Goal: Task Accomplishment & Management: Manage account settings

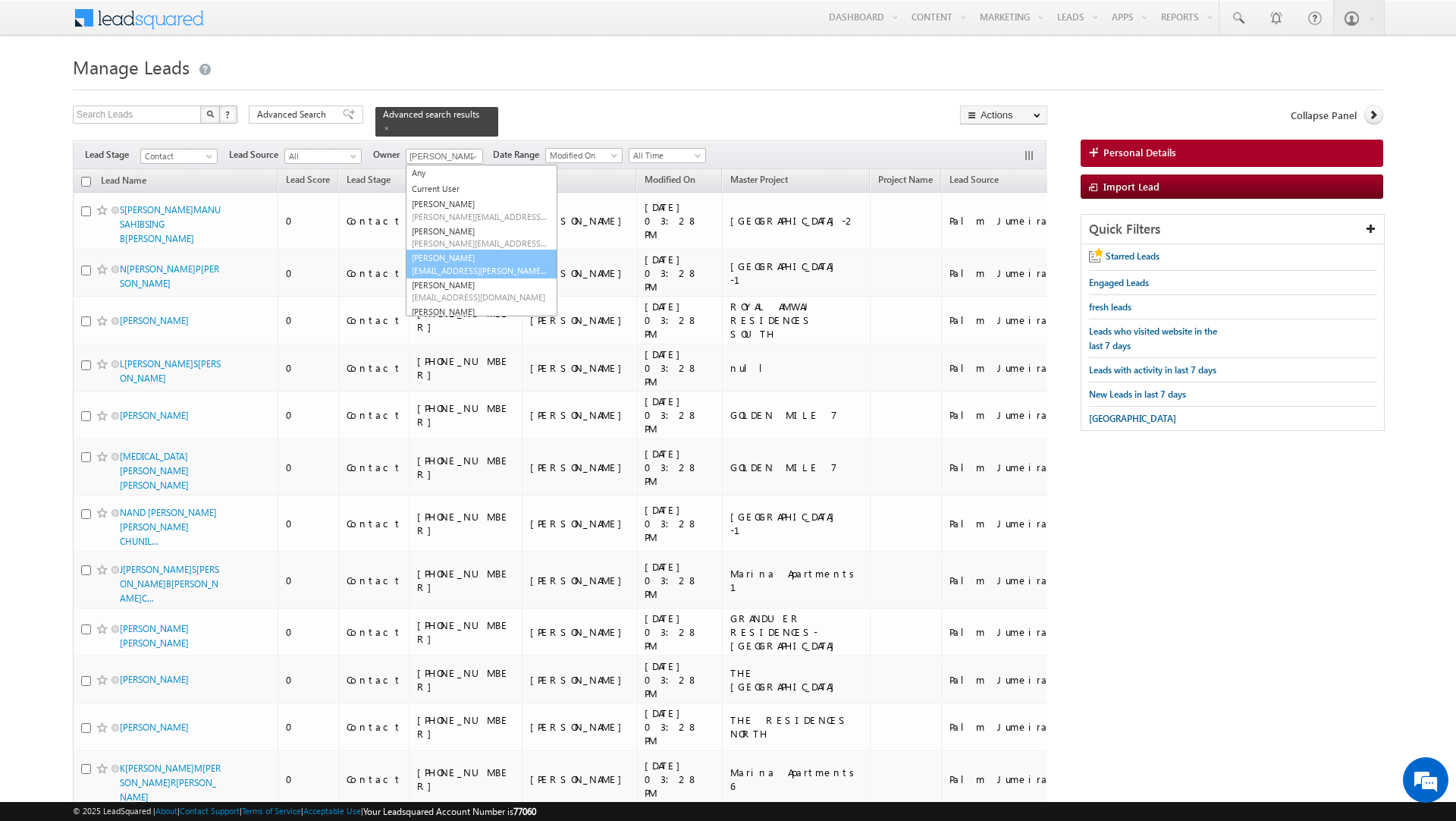
scroll to position [68, 0]
click at [462, 277] on span "[EMAIL_ADDRESS][PERSON_NAME][DOMAIN_NAME]" at bounding box center [480, 282] width 137 height 11
type input "[PERSON_NAME]"
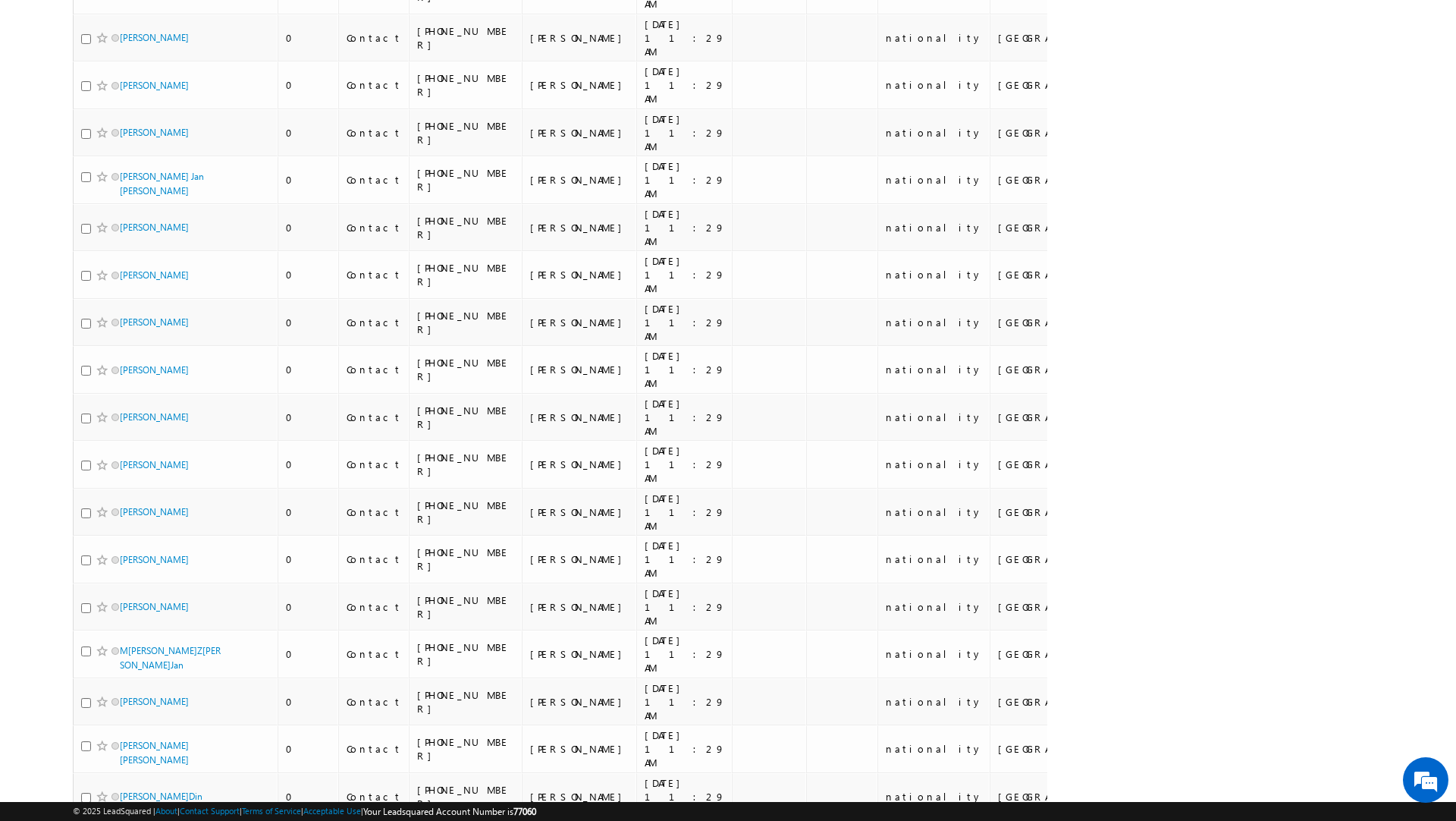
scroll to position [0, 0]
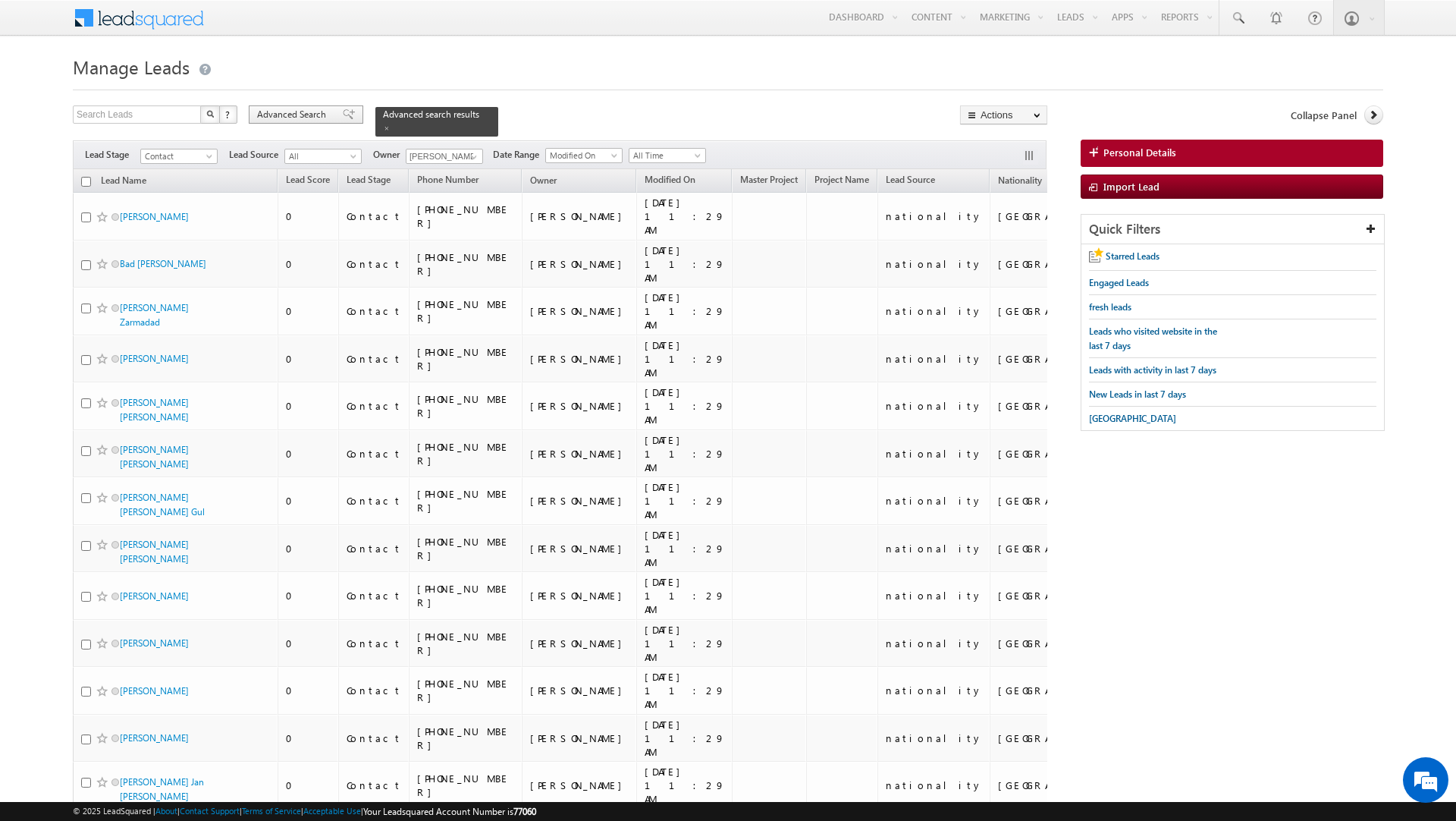
click at [323, 112] on span "Advanced Search" at bounding box center [293, 115] width 74 height 14
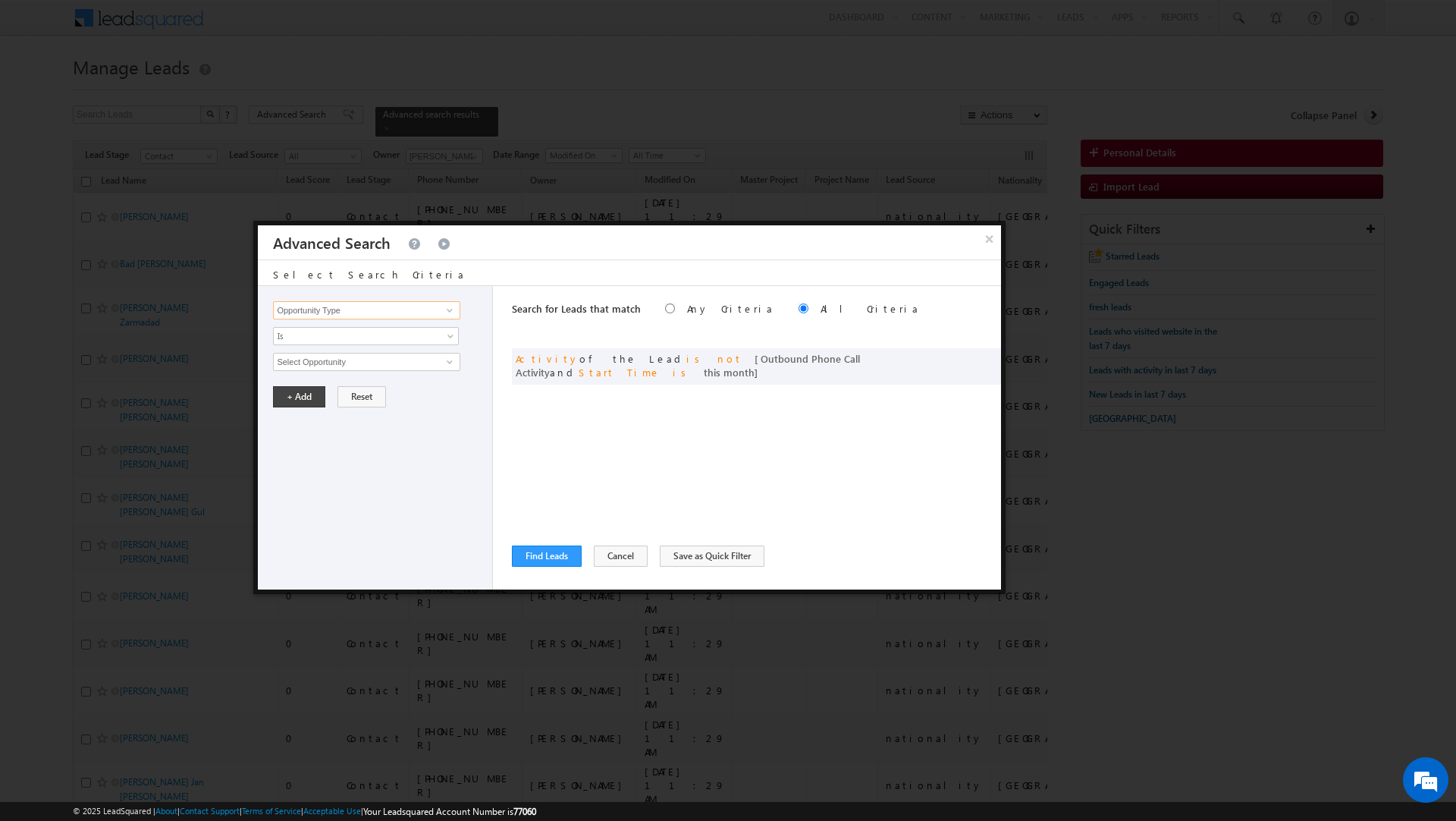
click at [349, 312] on input "Opportunity Type" at bounding box center [367, 310] width 187 height 18
click at [314, 427] on link "Lead Source" at bounding box center [367, 420] width 187 height 17
type input "Lead Source"
click at [310, 337] on span "Is" at bounding box center [356, 337] width 164 height 14
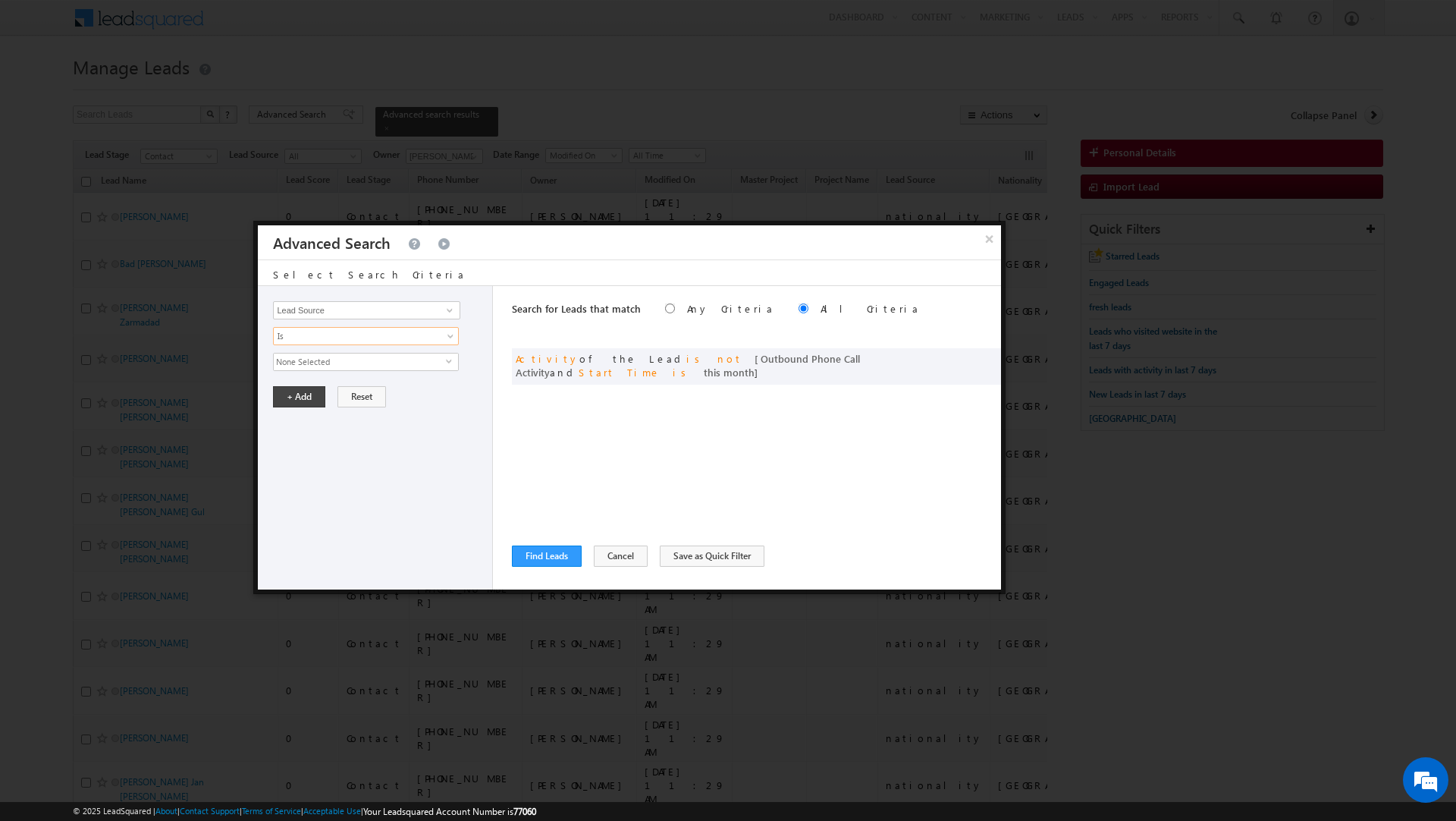
click at [307, 368] on span "None Selected" at bounding box center [360, 362] width 172 height 16
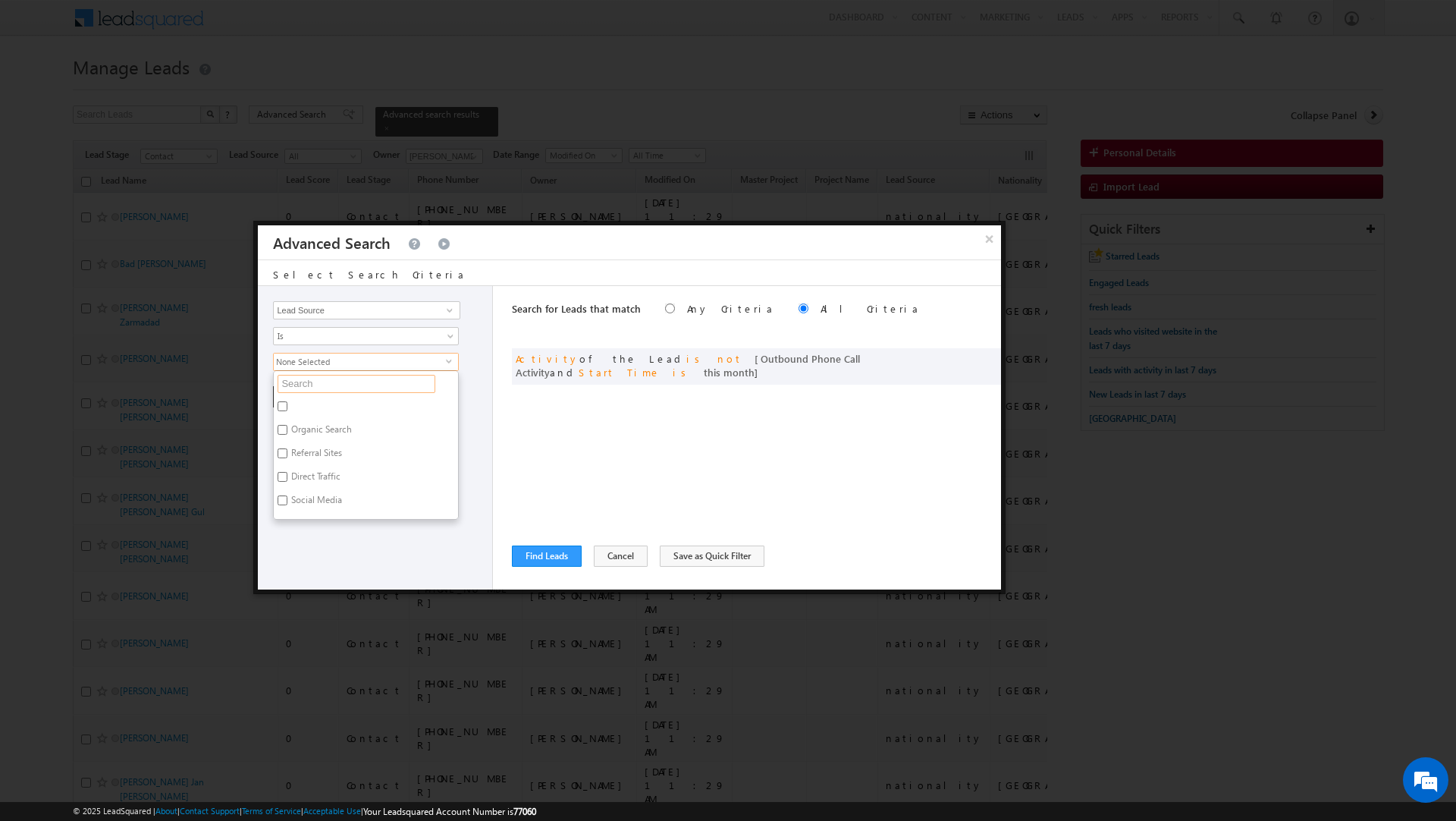
click at [307, 385] on input "text" at bounding box center [356, 383] width 157 height 18
type input "az"
click at [300, 406] on label "[PERSON_NAME] [DATE].xlsx - [DATE]" at bounding box center [365, 408] width 183 height 23
click at [287, 406] on input "[PERSON_NAME] [DATE].xlsx - [DATE]" at bounding box center [282, 406] width 10 height 10
checkbox input "true"
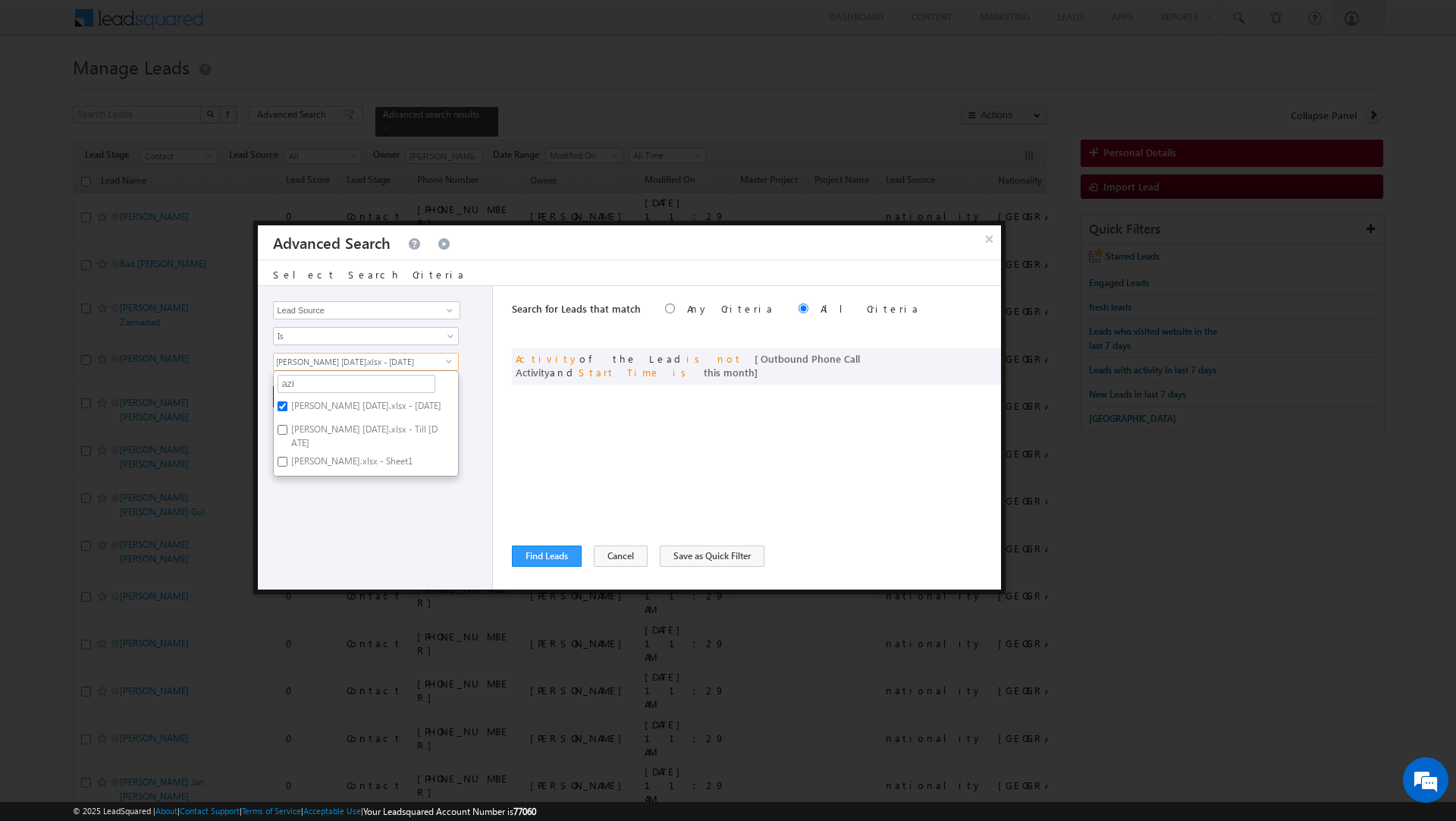
click at [302, 436] on label "[PERSON_NAME] [DATE].xlsx - Till [DATE]" at bounding box center [366, 436] width 184 height 32
click at [287, 434] on input "[PERSON_NAME] [DATE].xlsx - Till [DATE]" at bounding box center [282, 429] width 10 height 10
checkbox input "true"
click at [480, 420] on div "Opportunity Type Lead Activity Task Sales Group Prospect Id Address 1 Address 2…" at bounding box center [375, 438] width 235 height 304
click at [298, 391] on button "+ Add" at bounding box center [299, 396] width 52 height 22
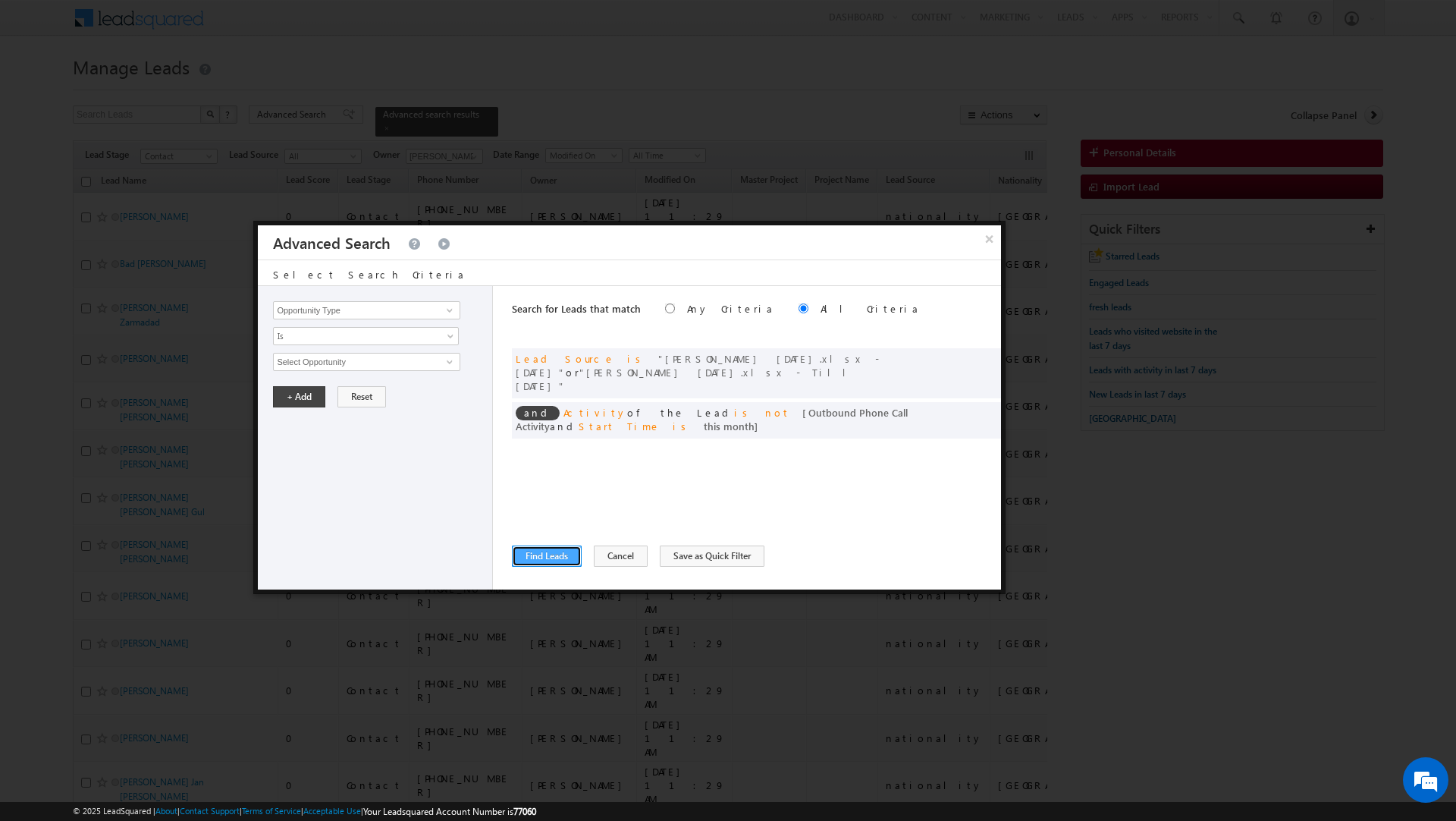
click at [565, 551] on button "Find Leads" at bounding box center [547, 555] width 70 height 22
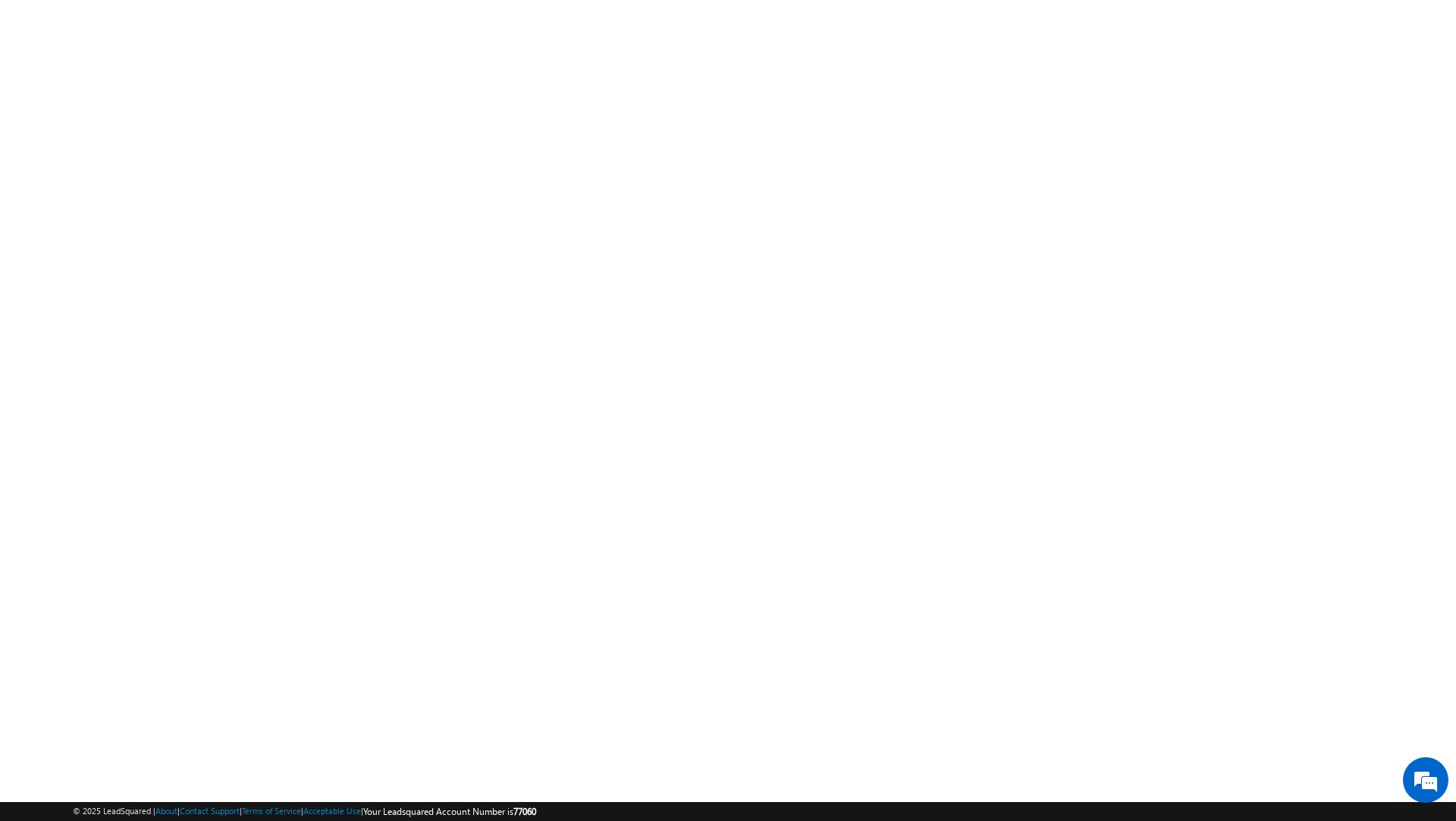
scroll to position [11800, 0]
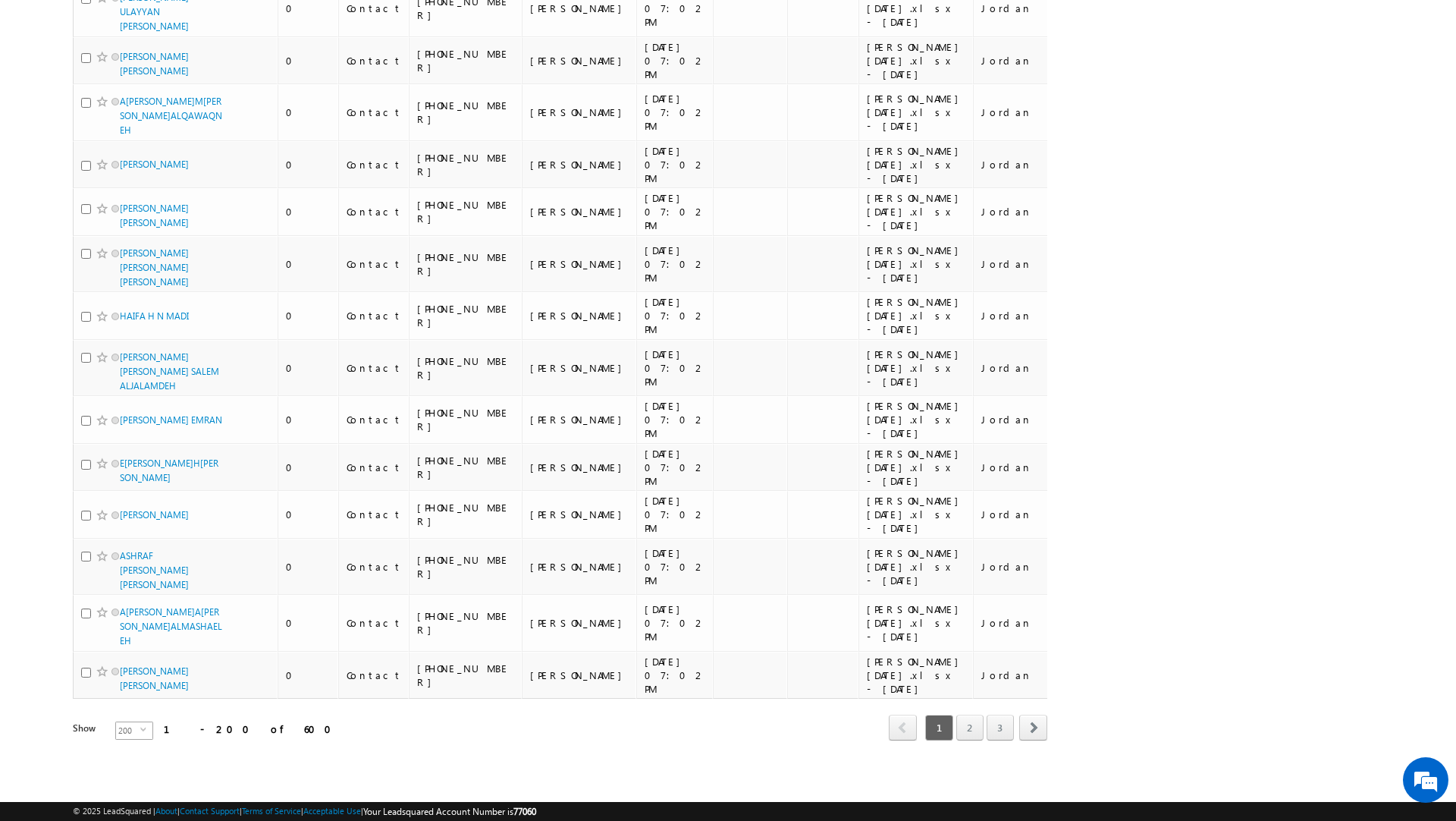
click at [140, 731] on span "select" at bounding box center [146, 729] width 12 height 7
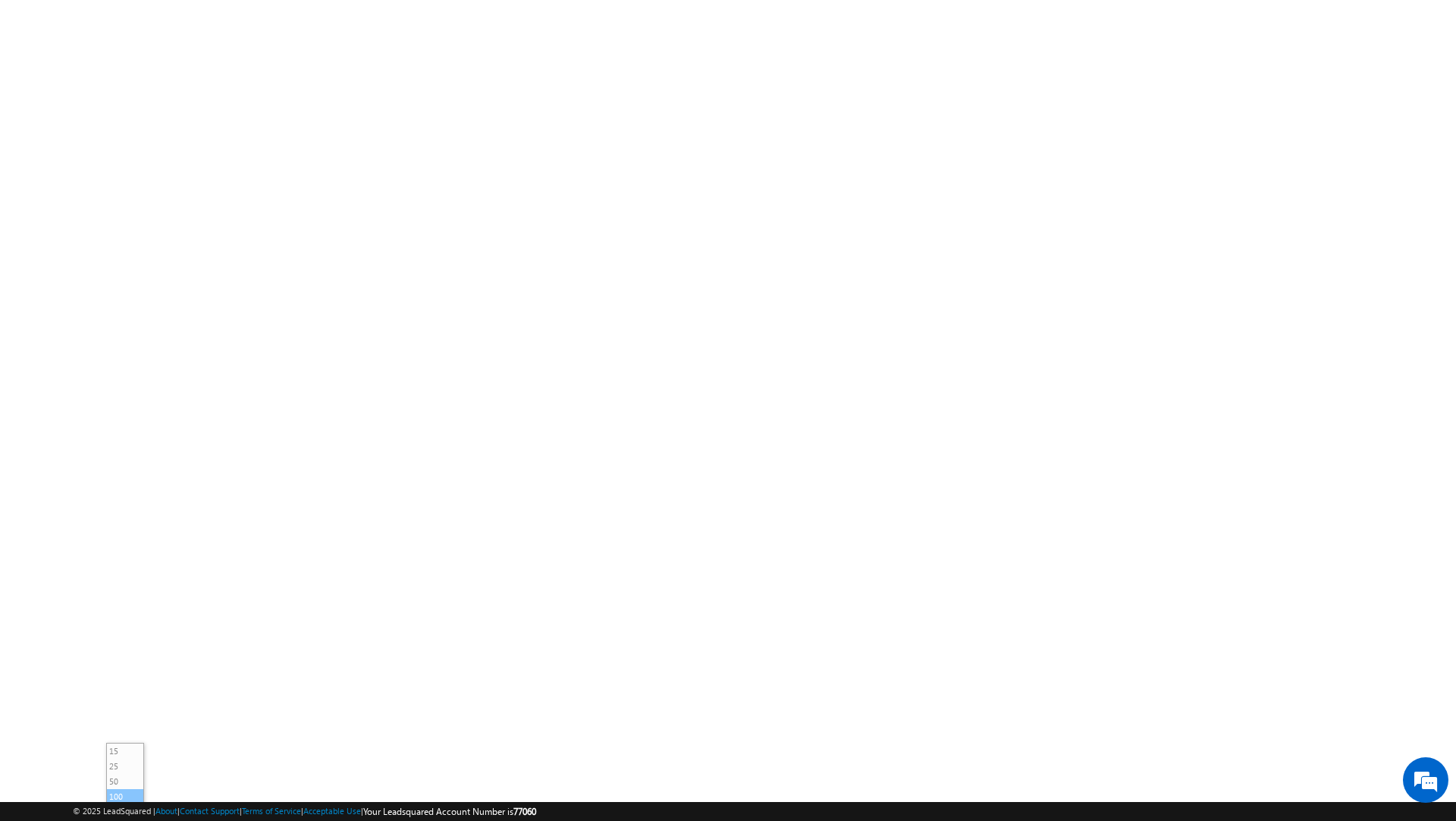
click at [120, 792] on li "100" at bounding box center [125, 797] width 36 height 16
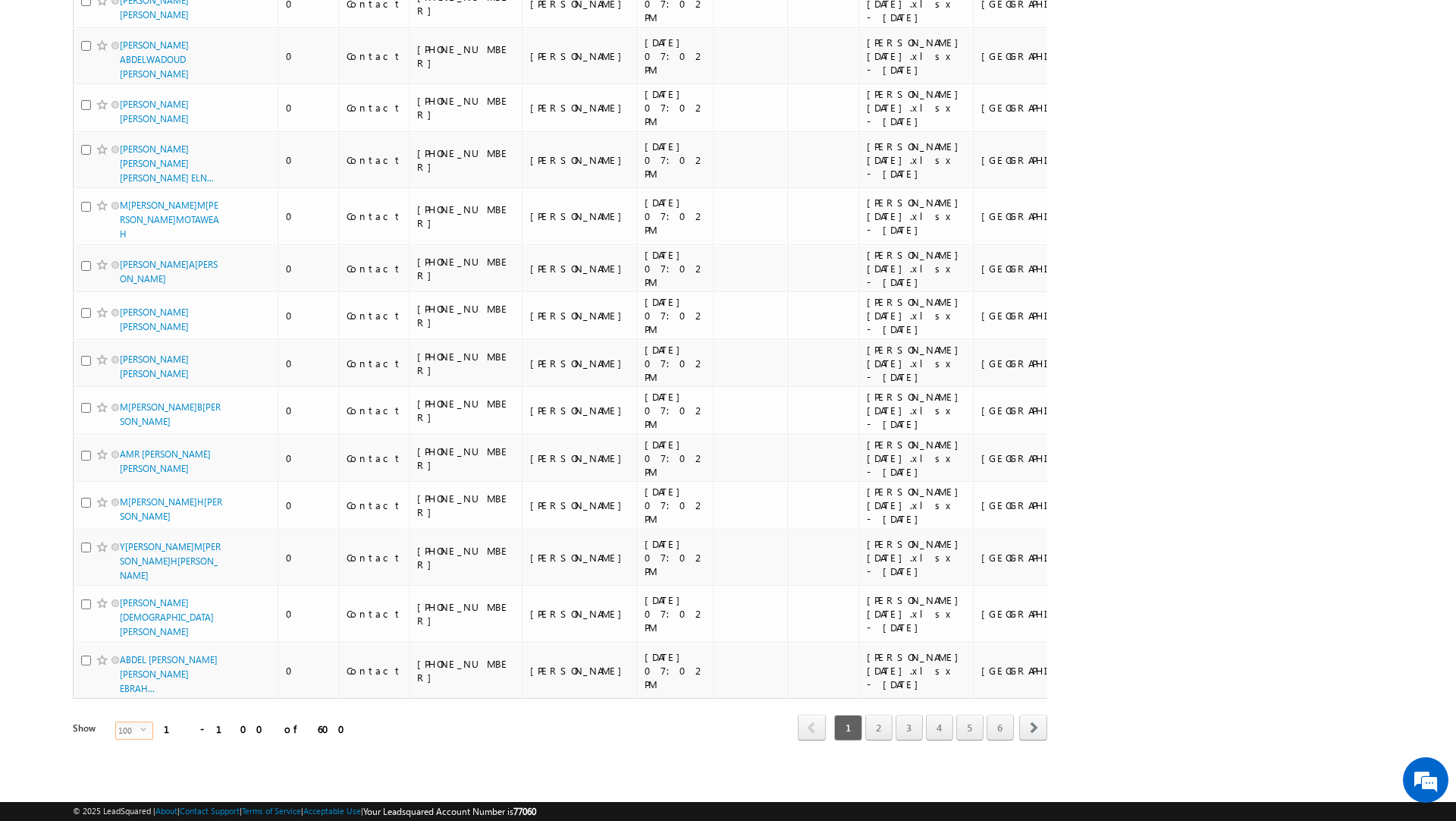
scroll to position [5643, 0]
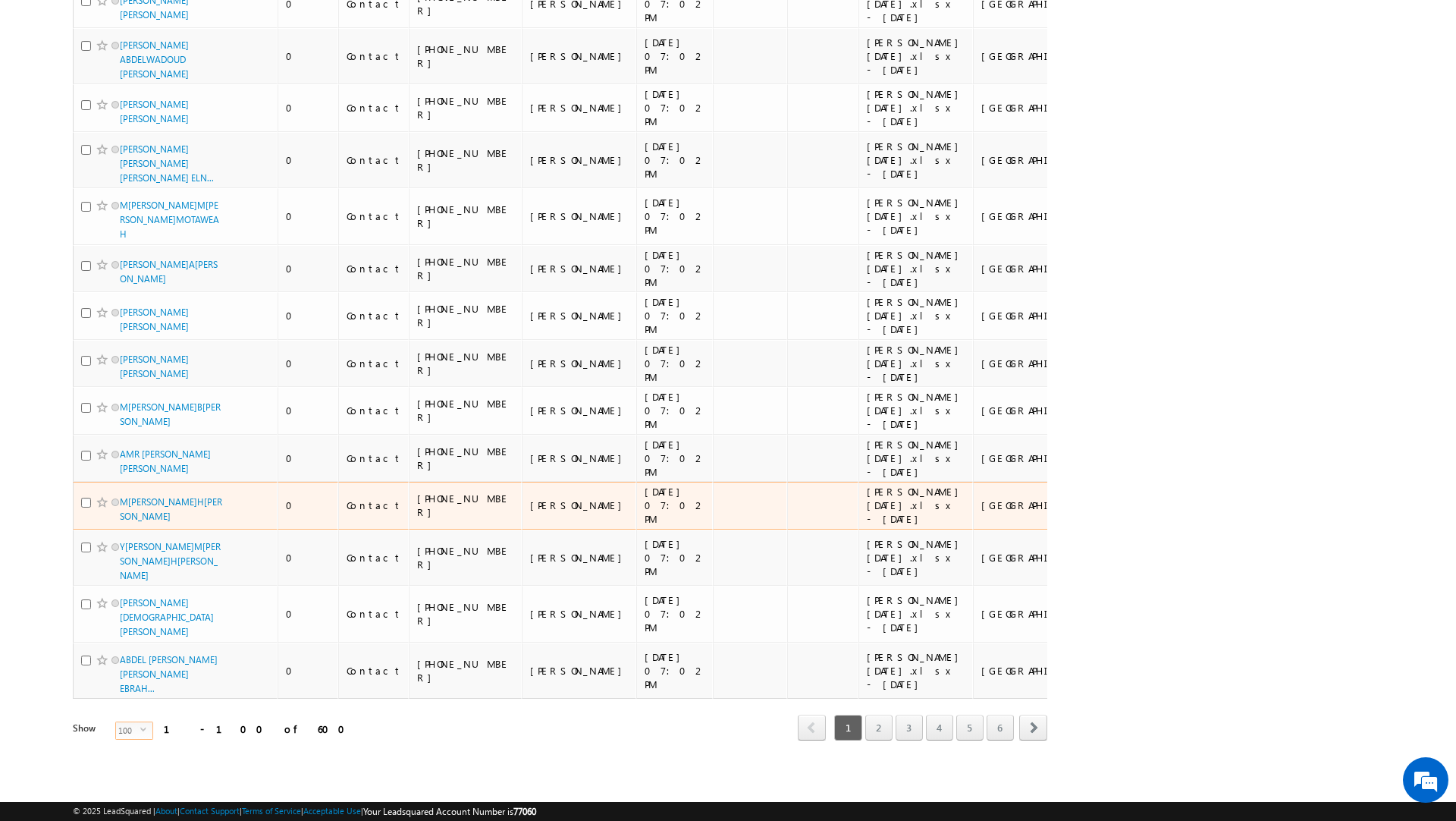
click at [308, 498] on div "0" at bounding box center [309, 505] width 46 height 14
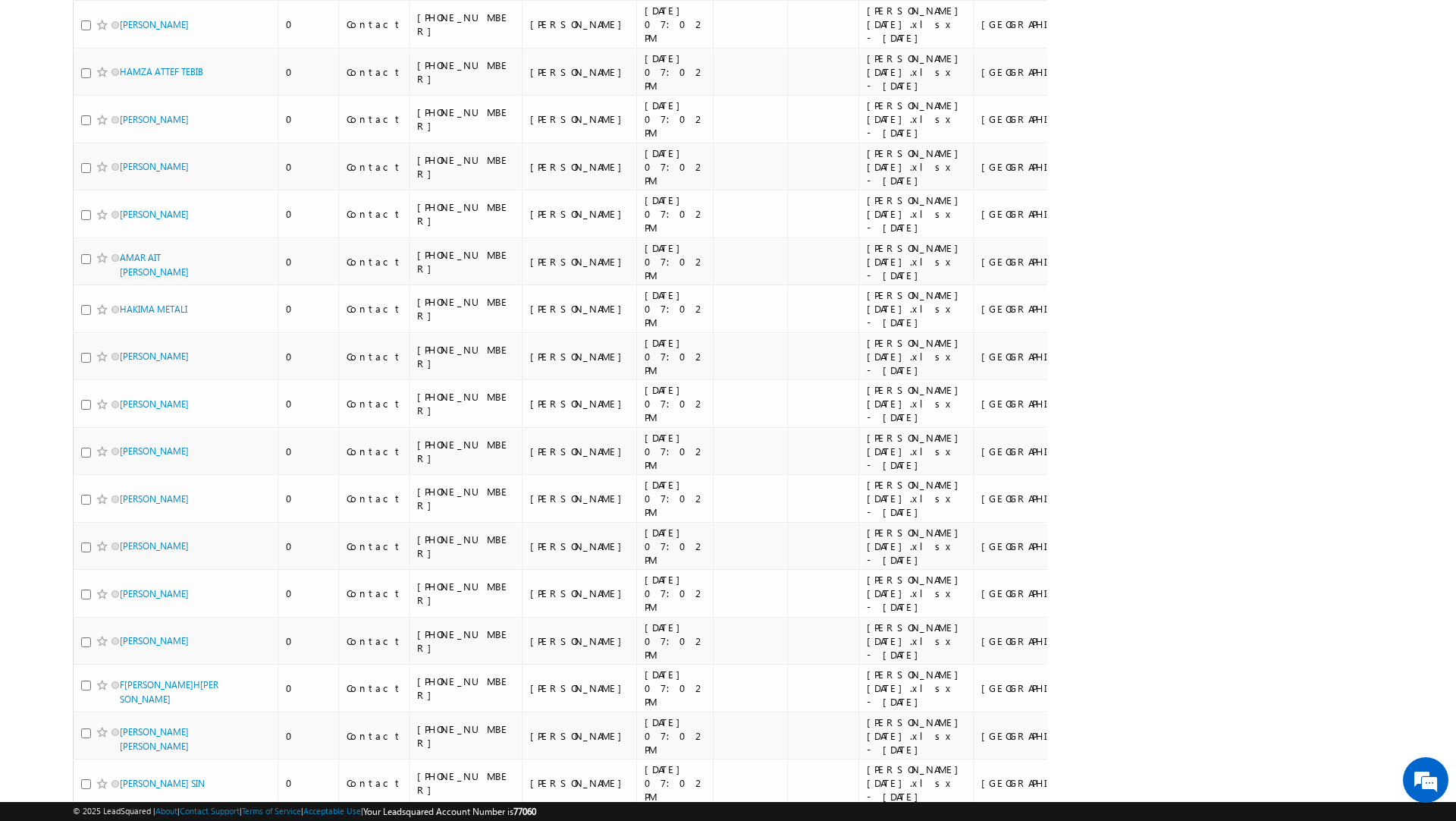
scroll to position [0, 0]
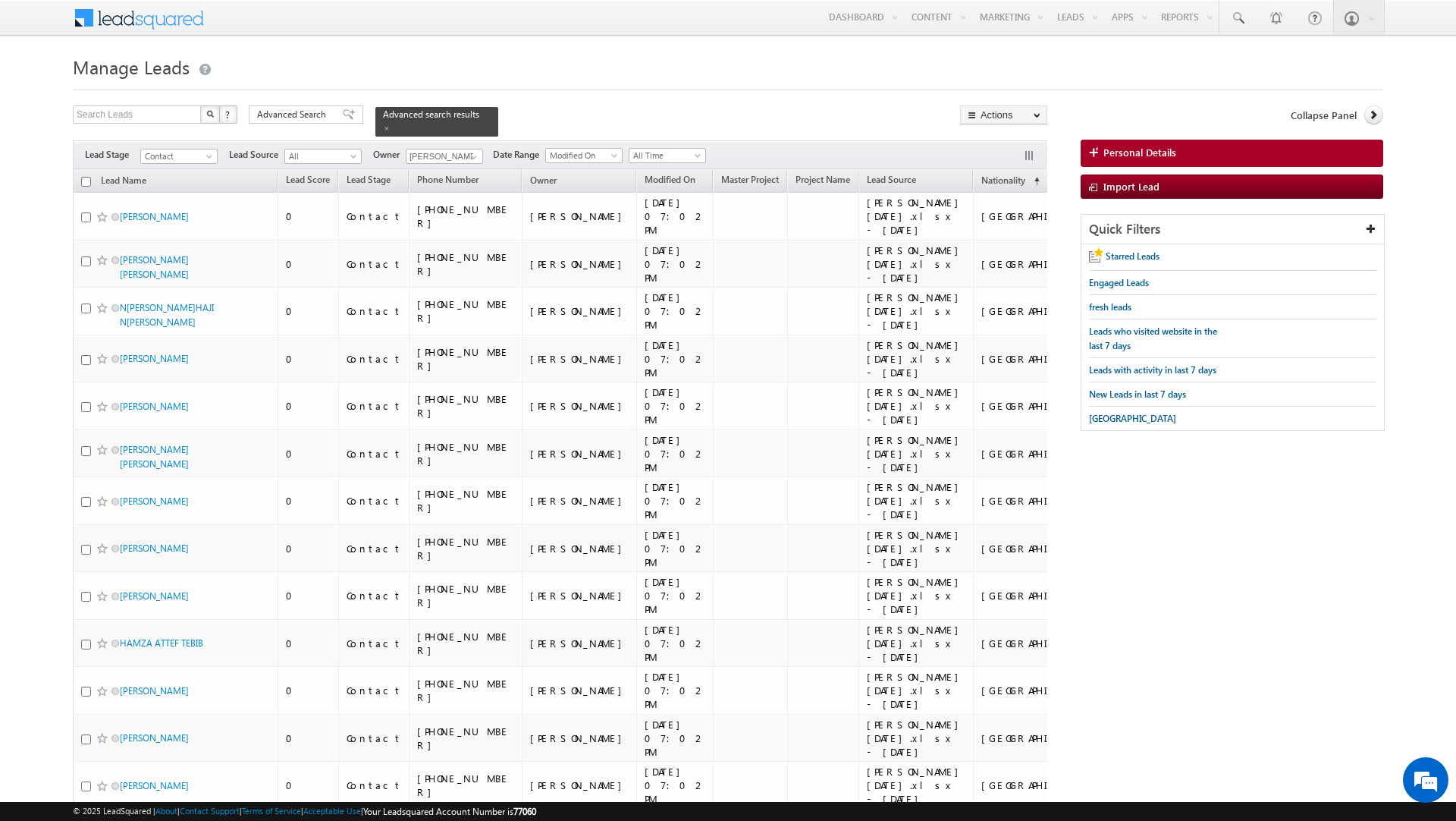
click at [85, 176] on input "checkbox" at bounding box center [86, 181] width 10 height 10
checkbox input "true"
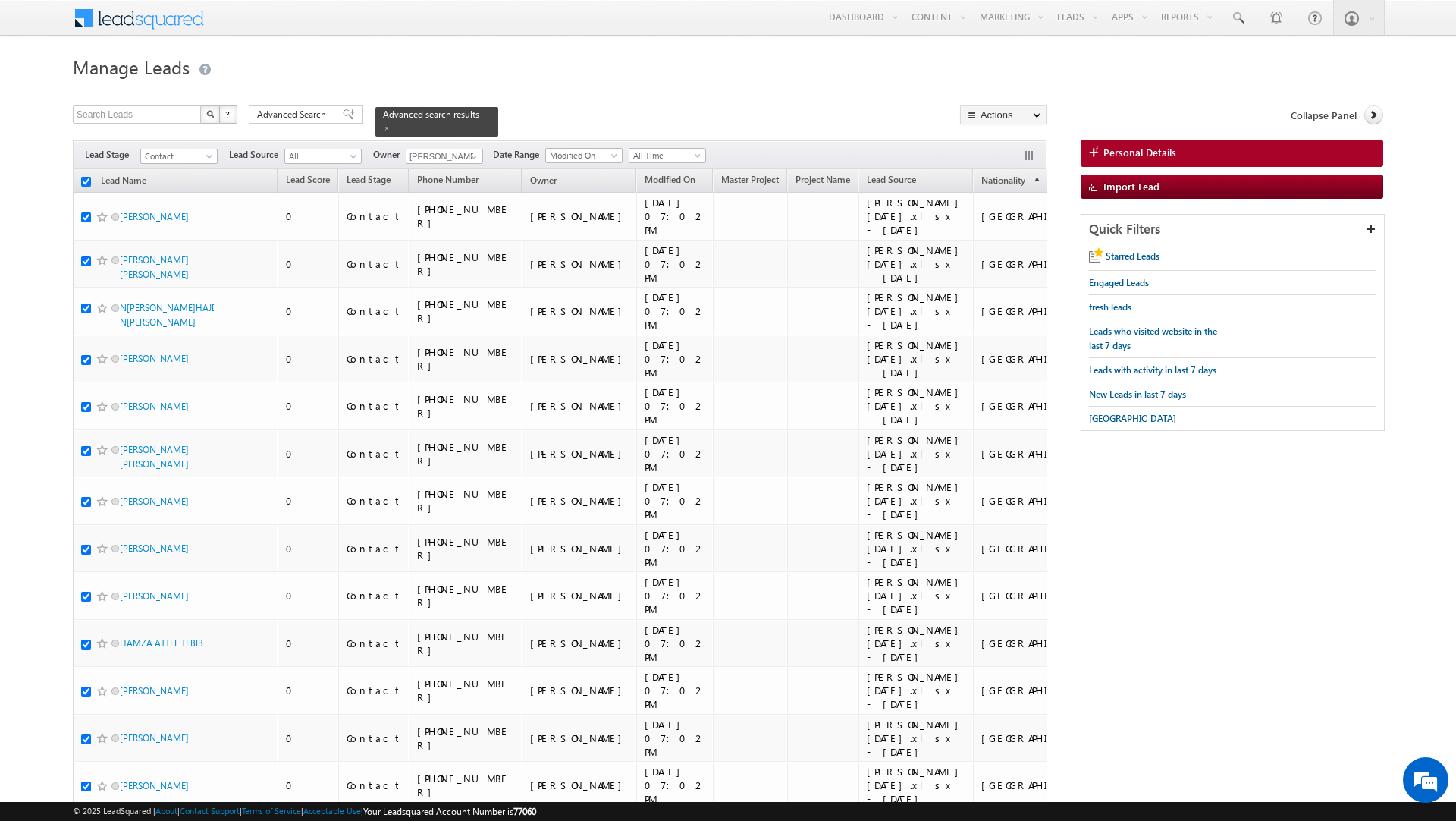
checkbox input "true"
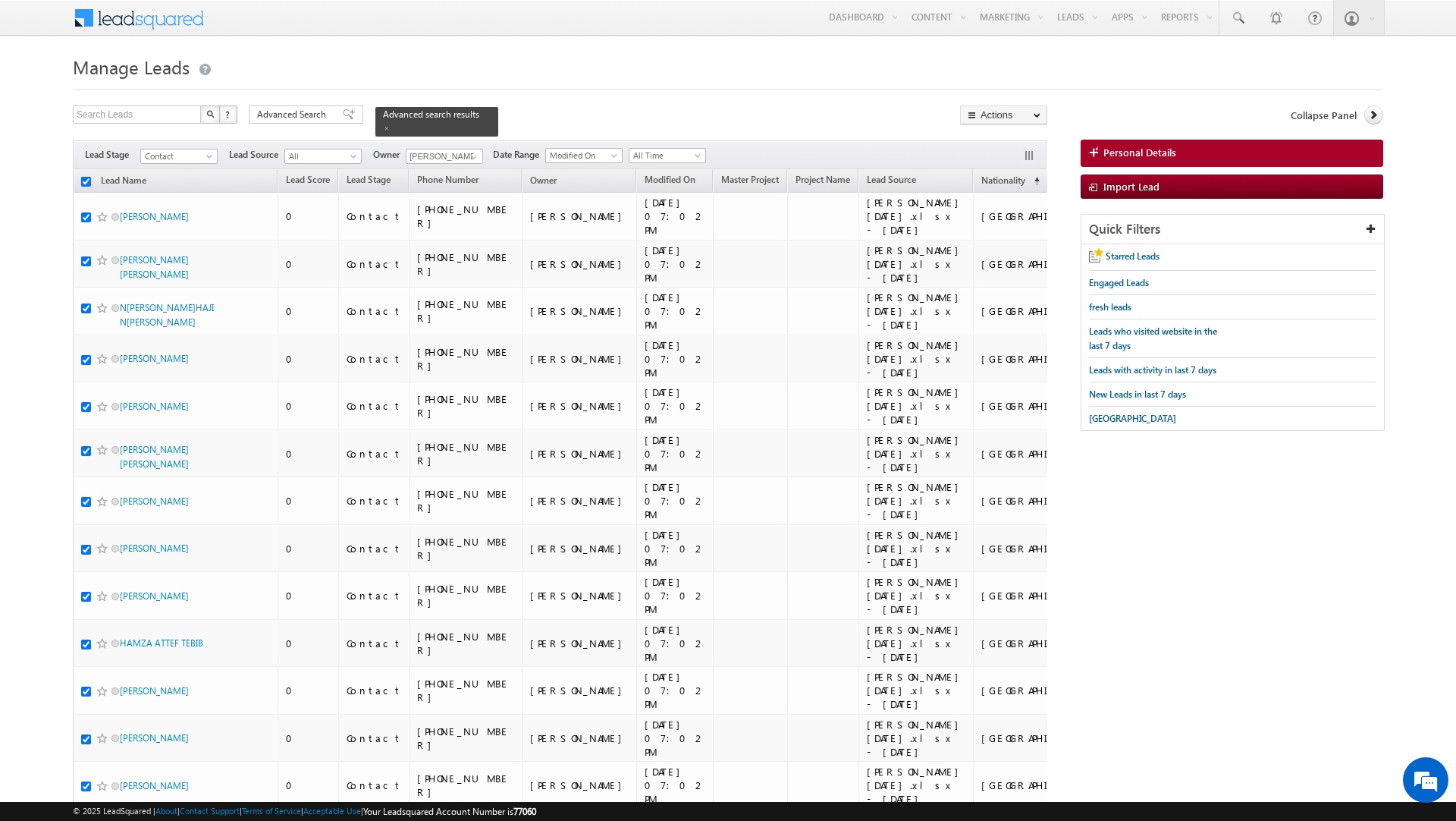
checkbox input "true"
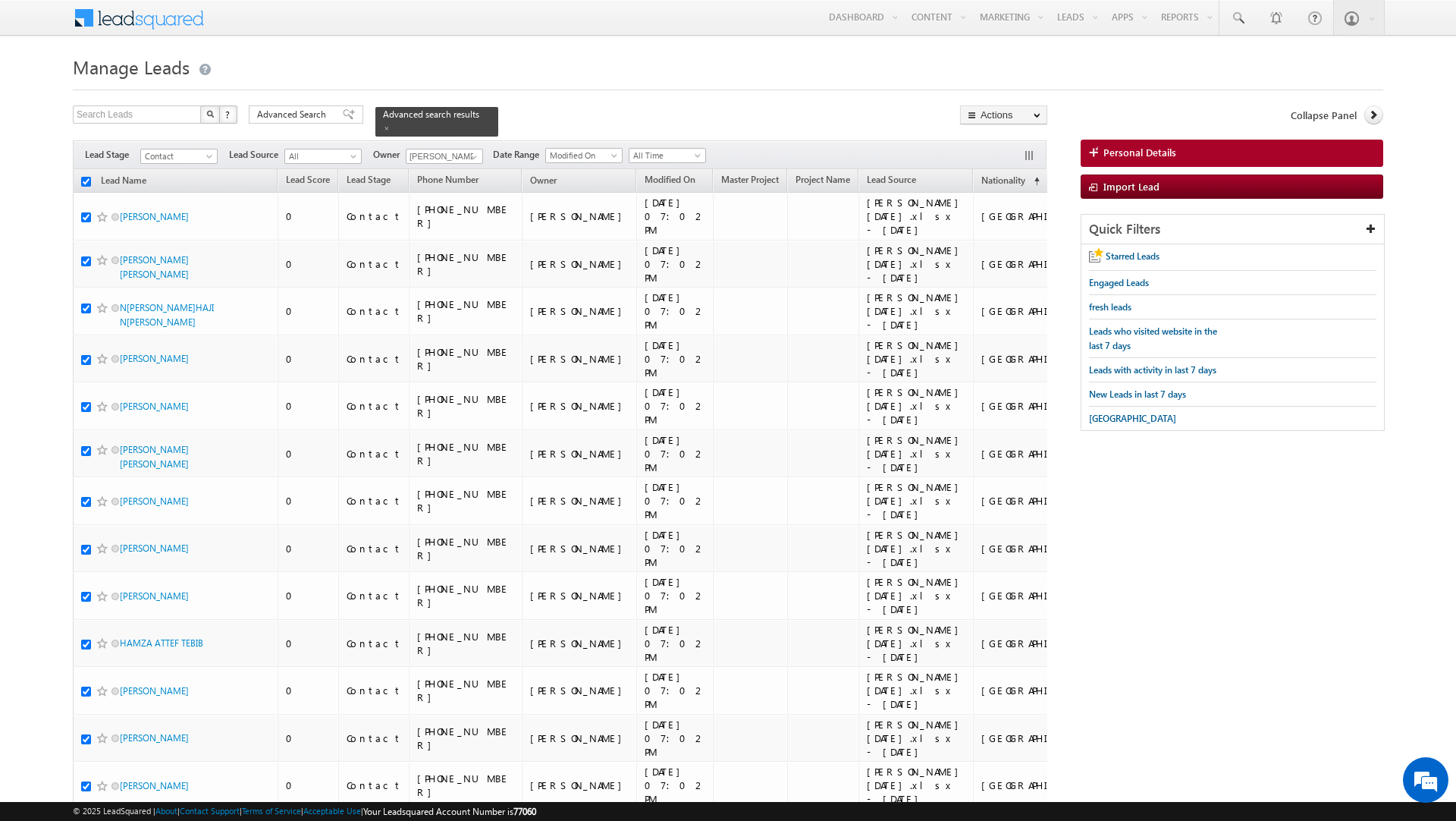
checkbox input "true"
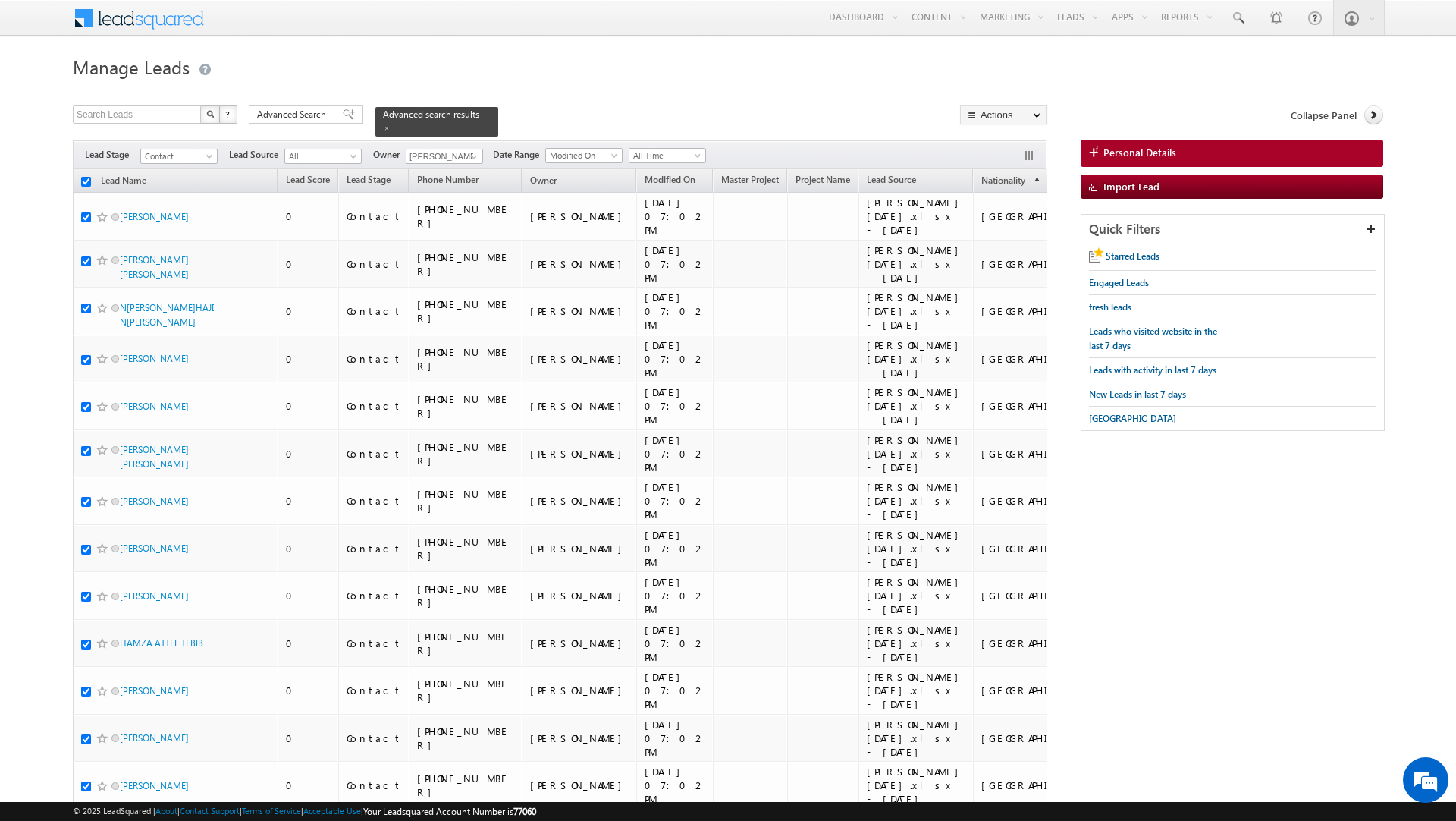
checkbox input "true"
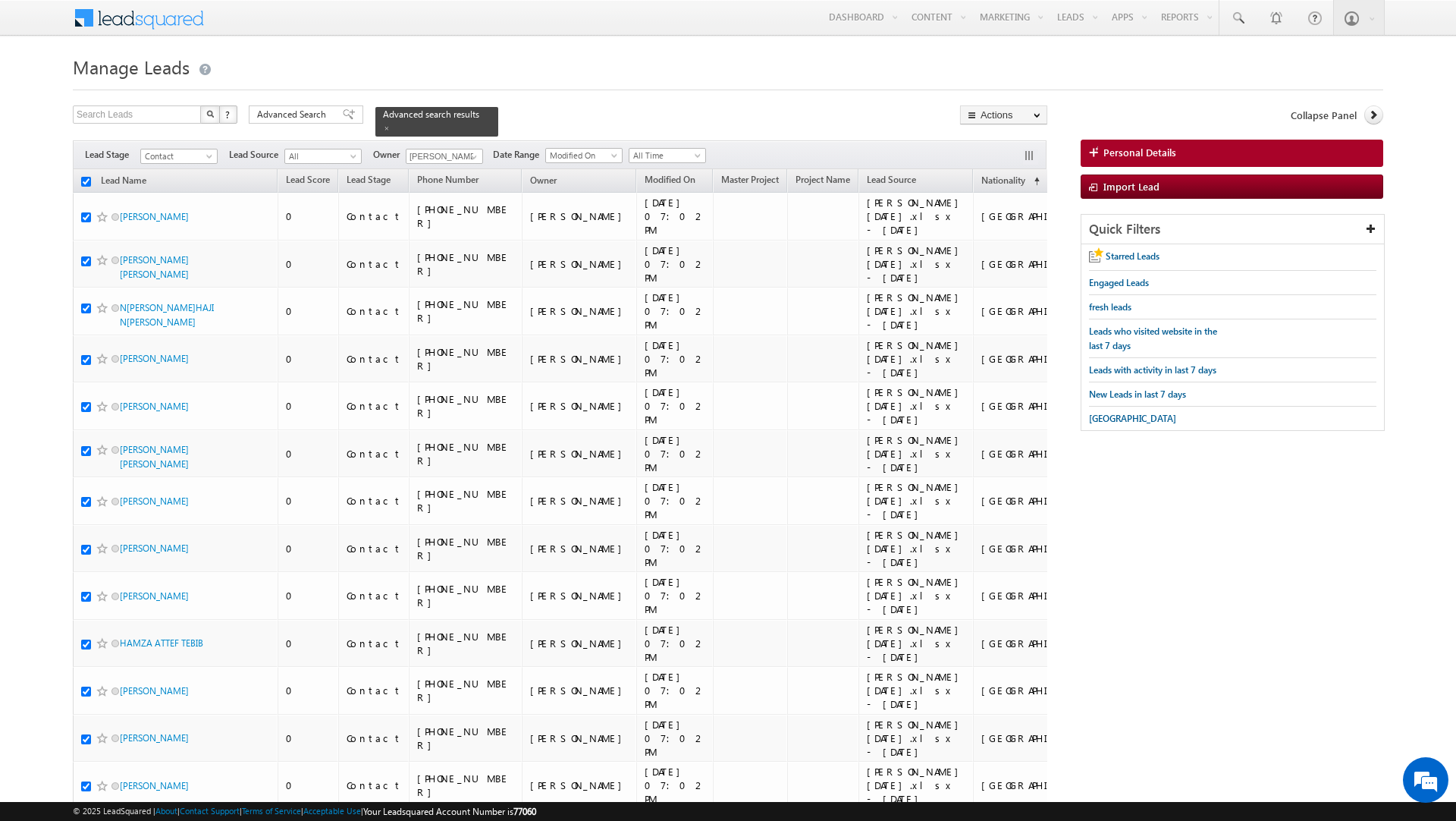
checkbox input "true"
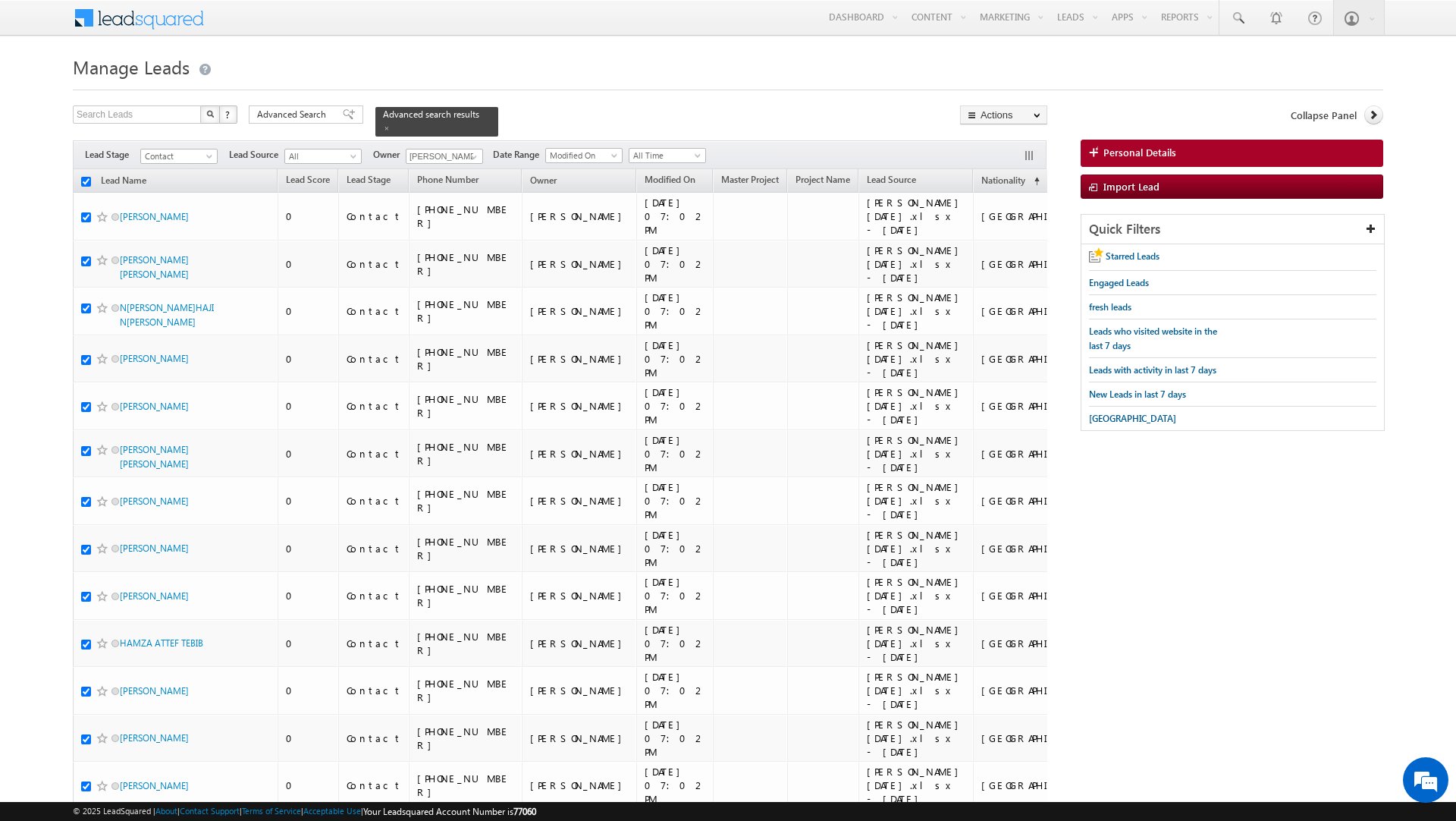
checkbox input "true"
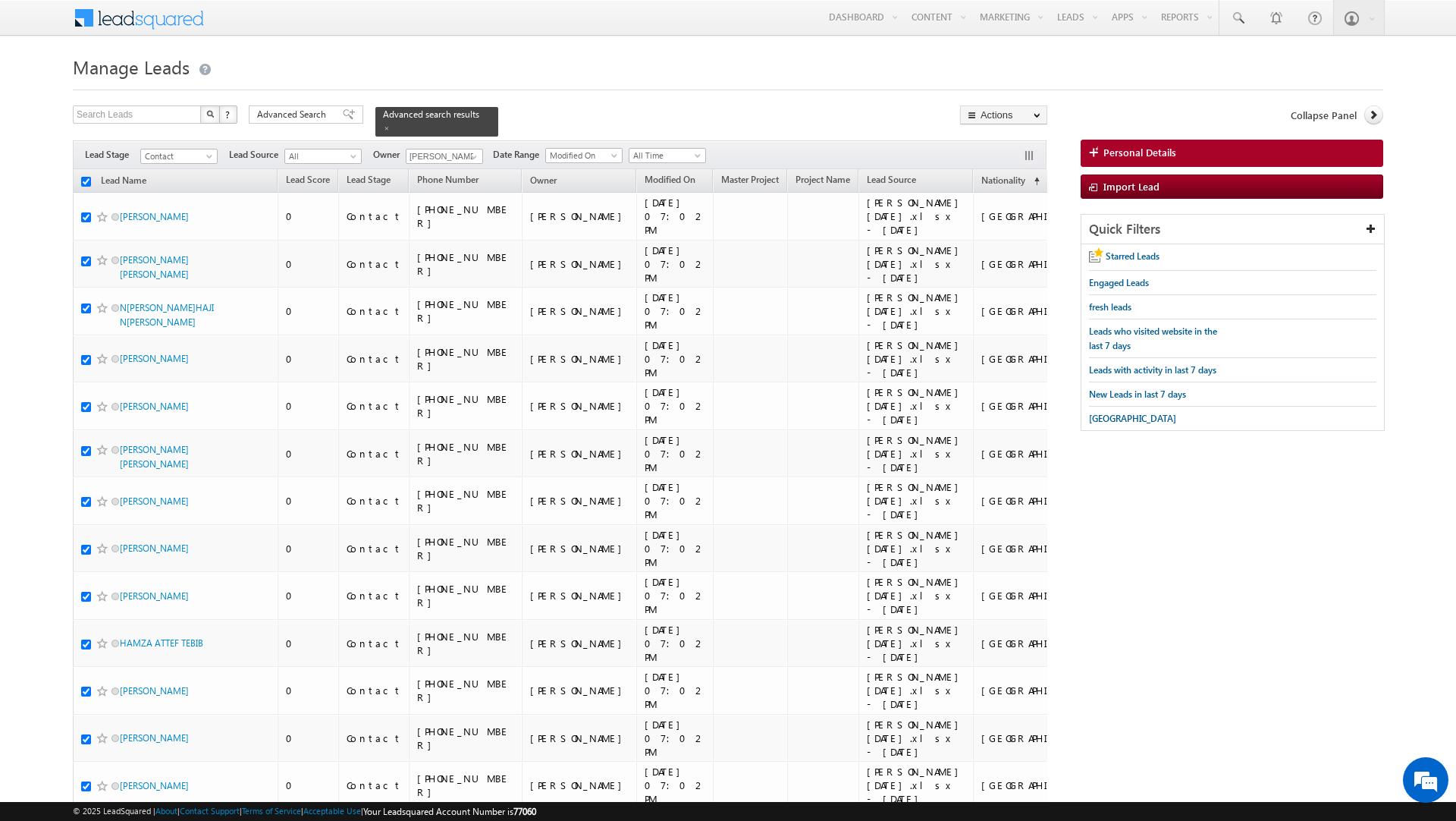
checkbox input "true"
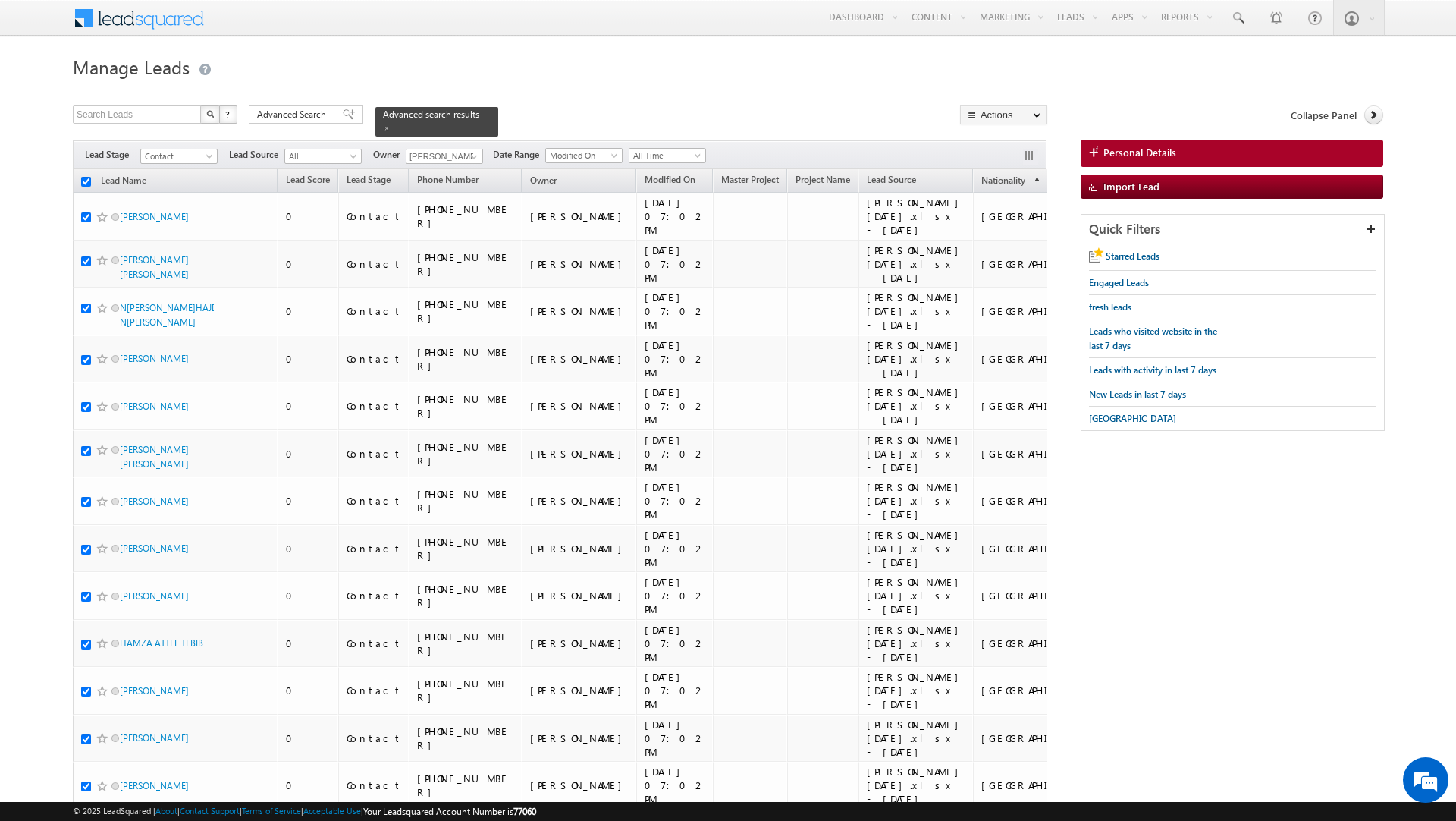
checkbox input "true"
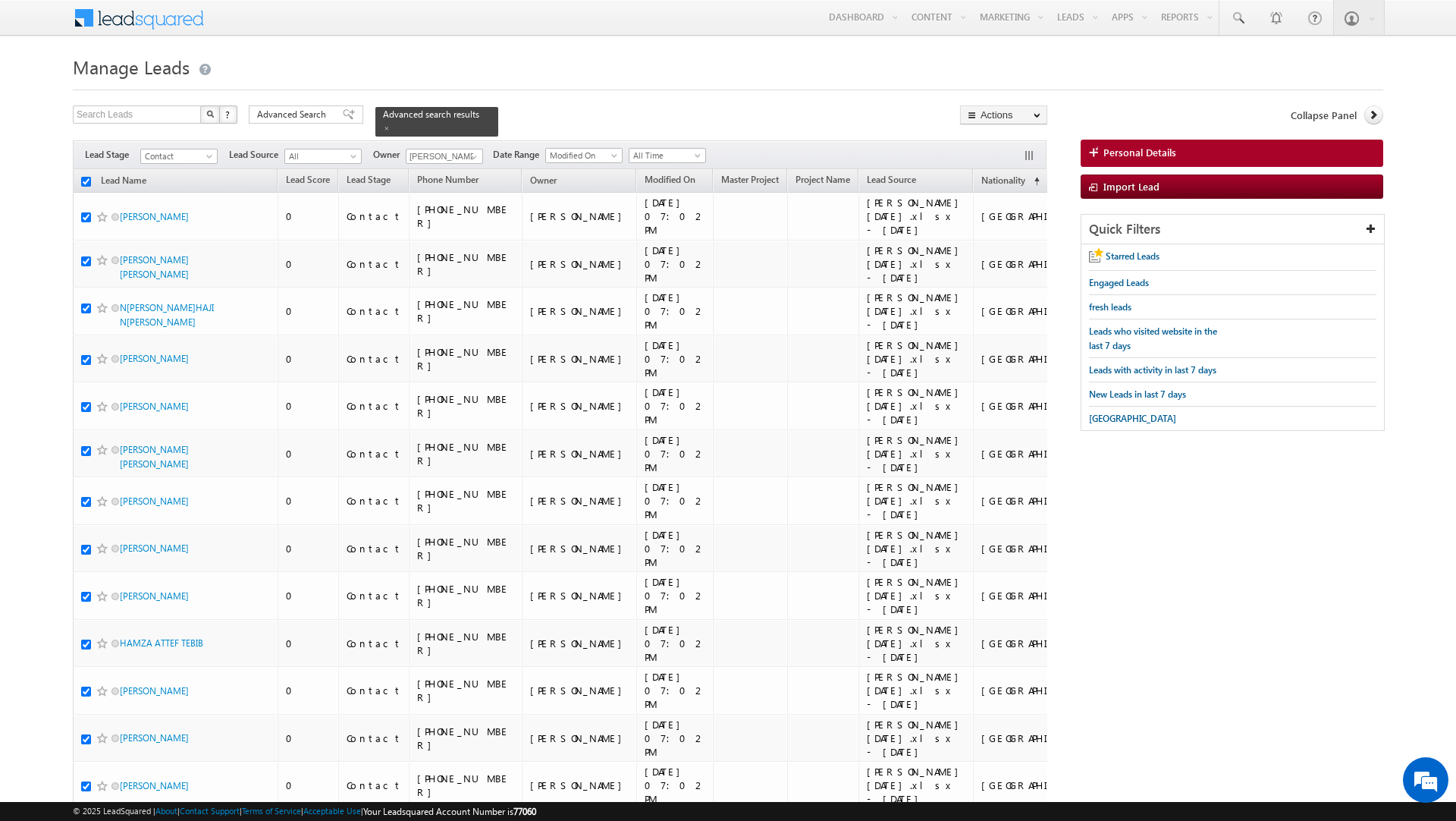
checkbox input "true"
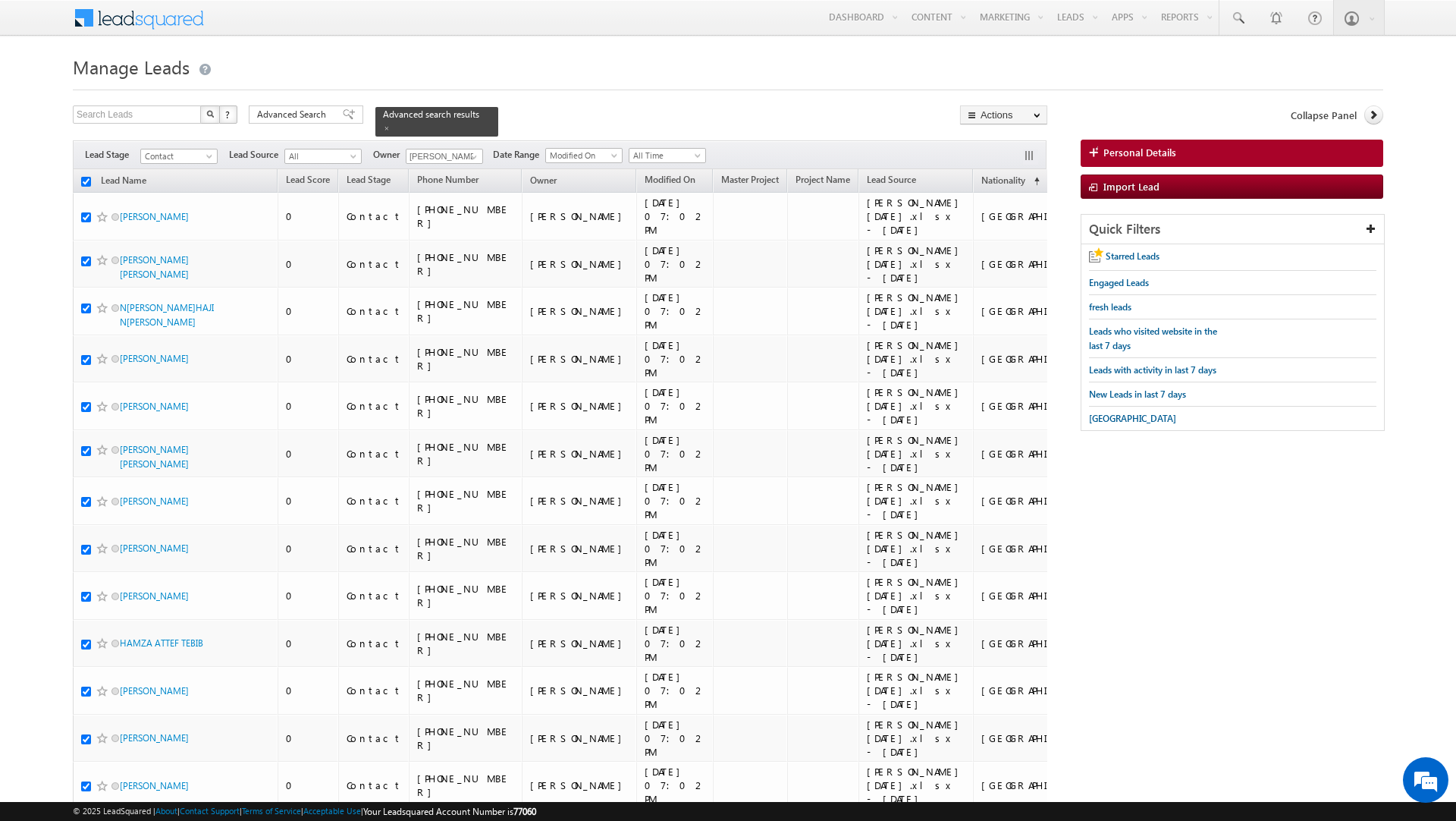
checkbox input "true"
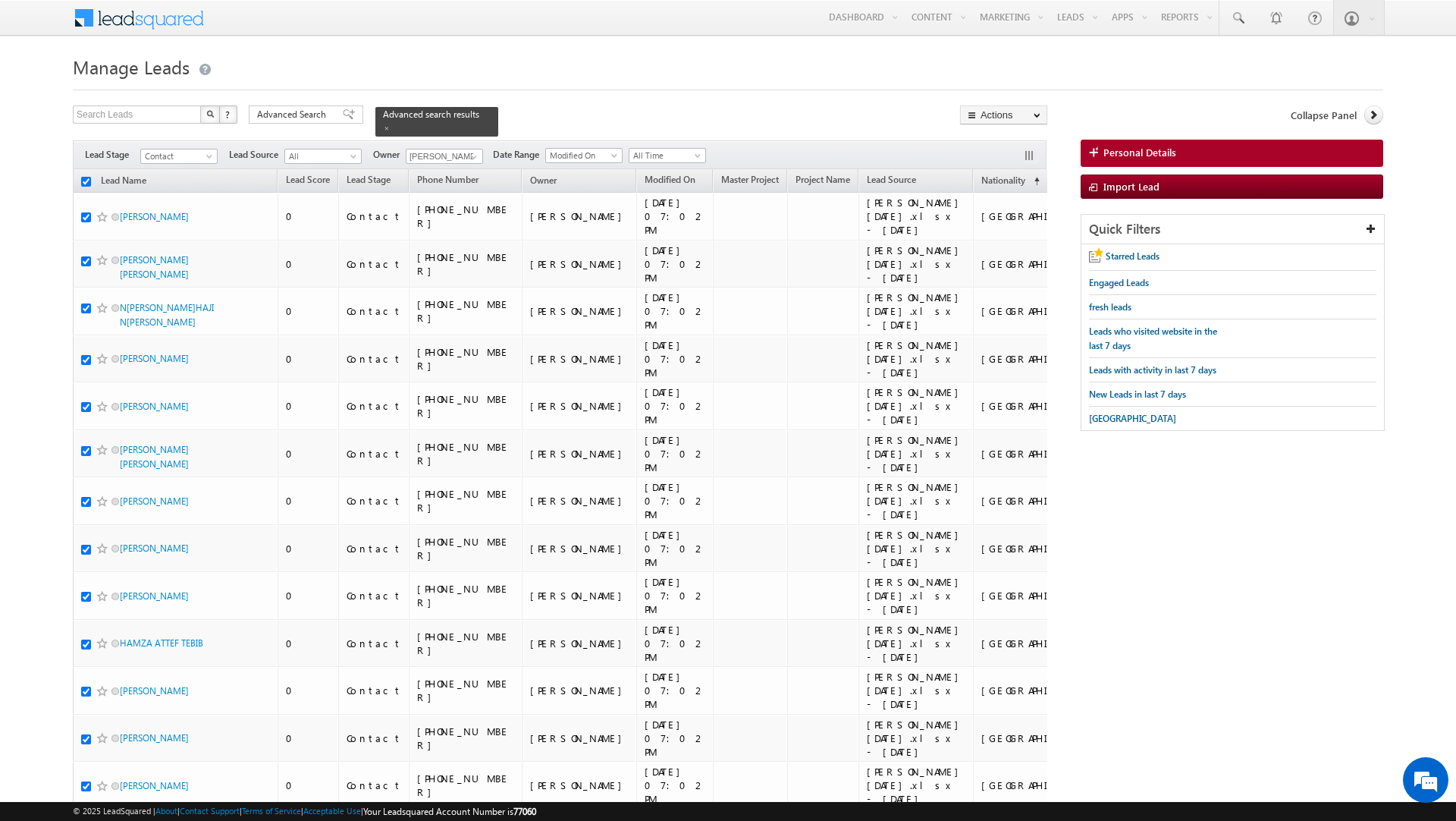
checkbox input "true"
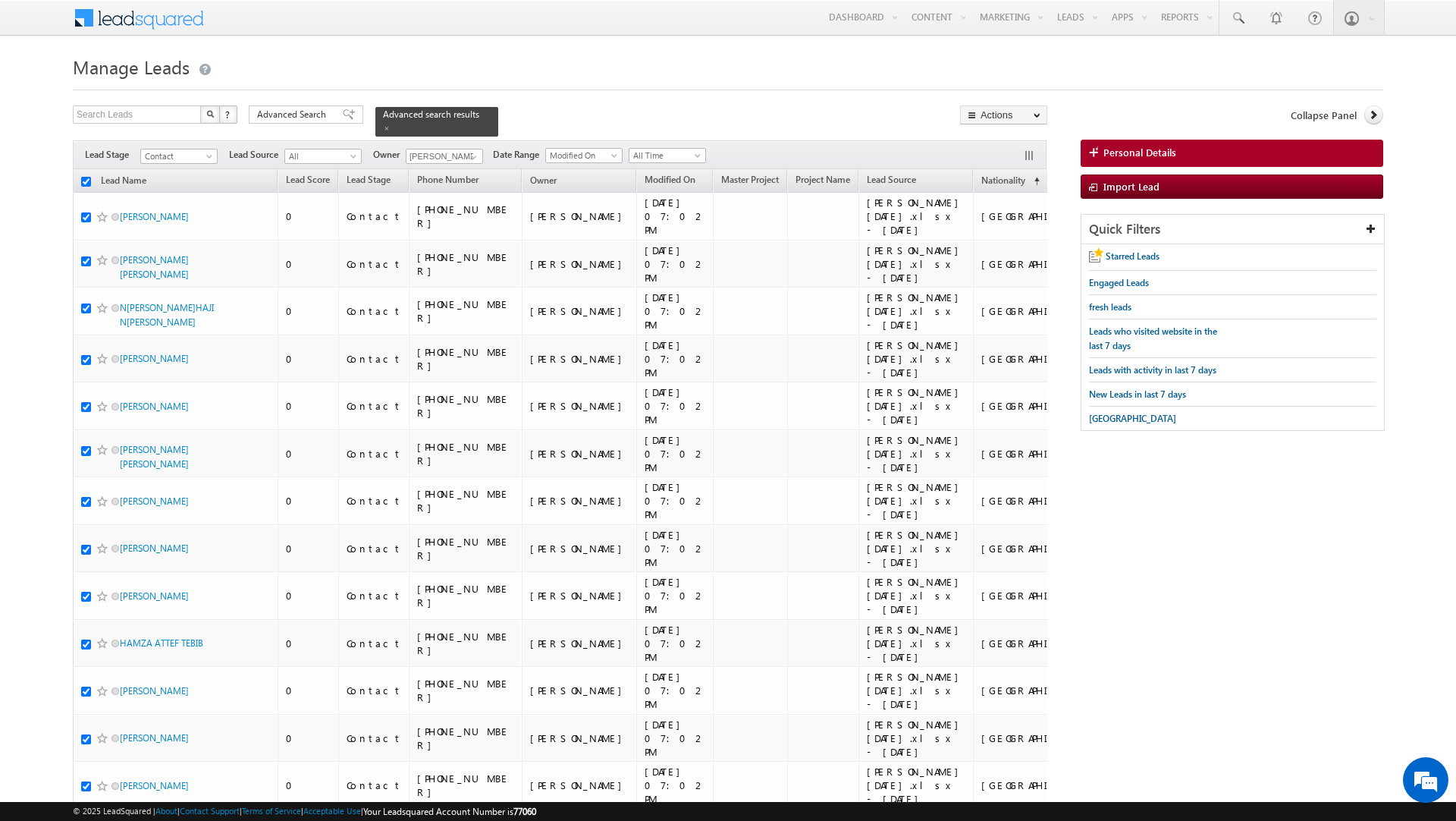
checkbox input "true"
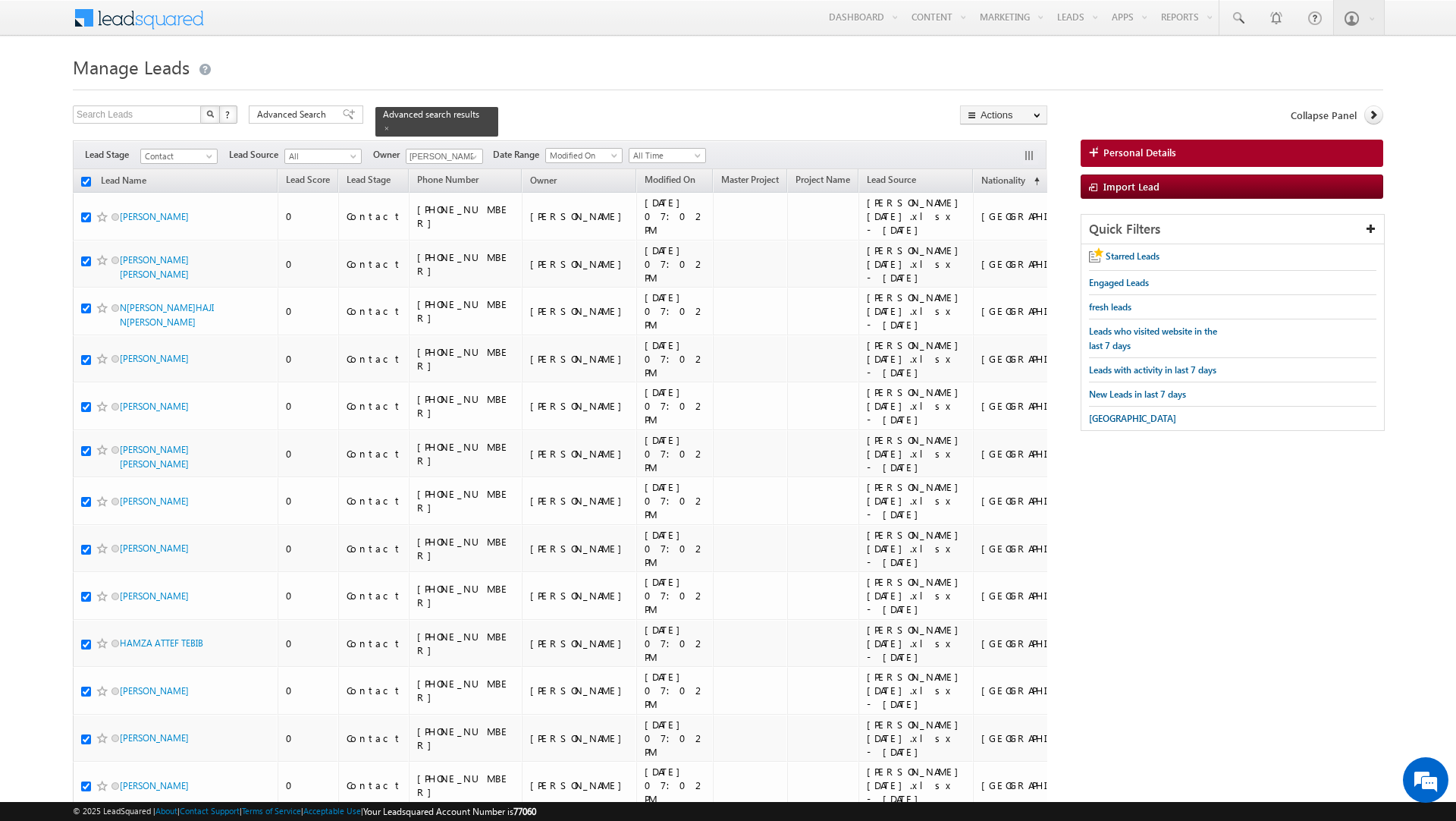
checkbox input "true"
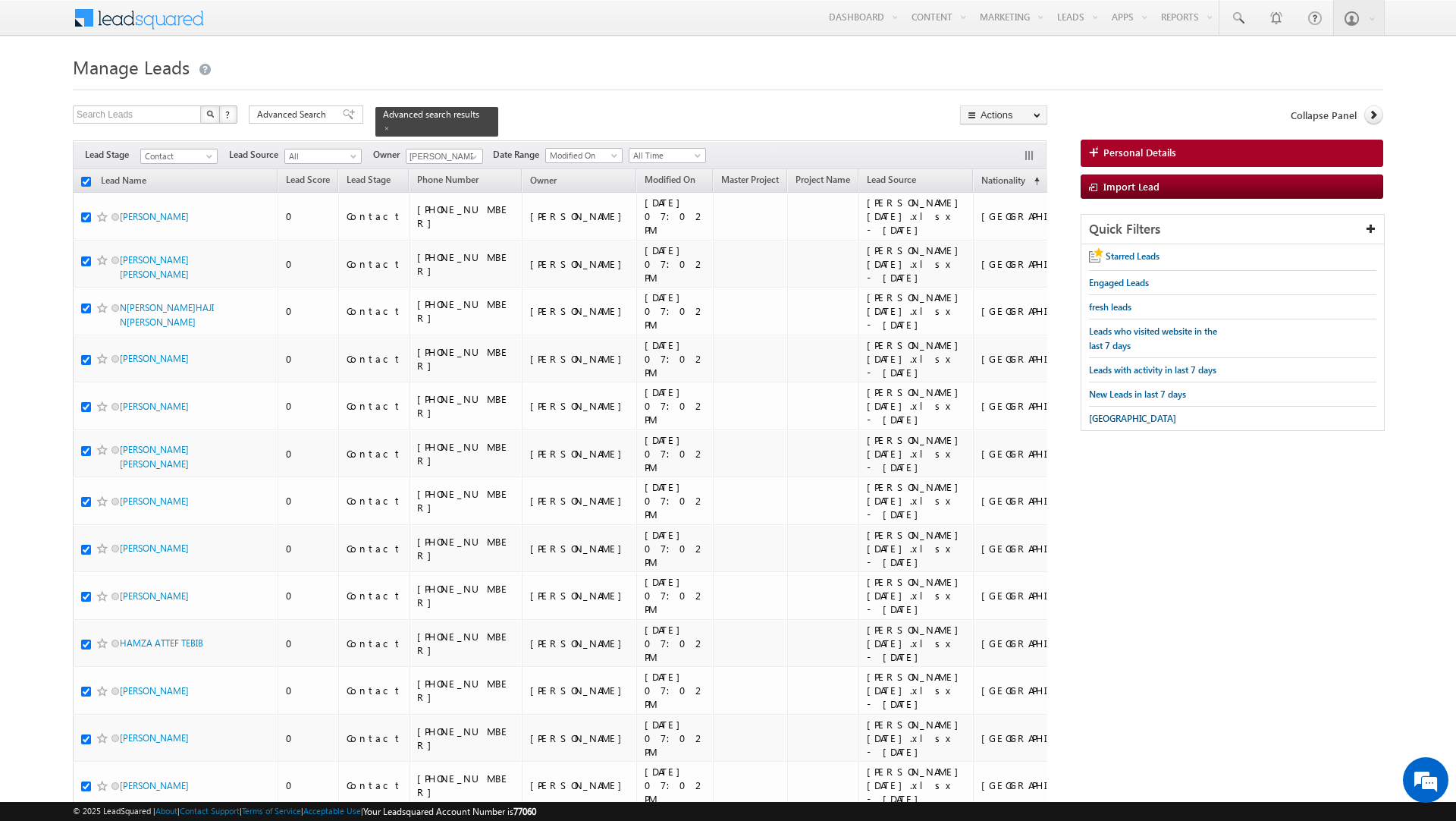
checkbox input "true"
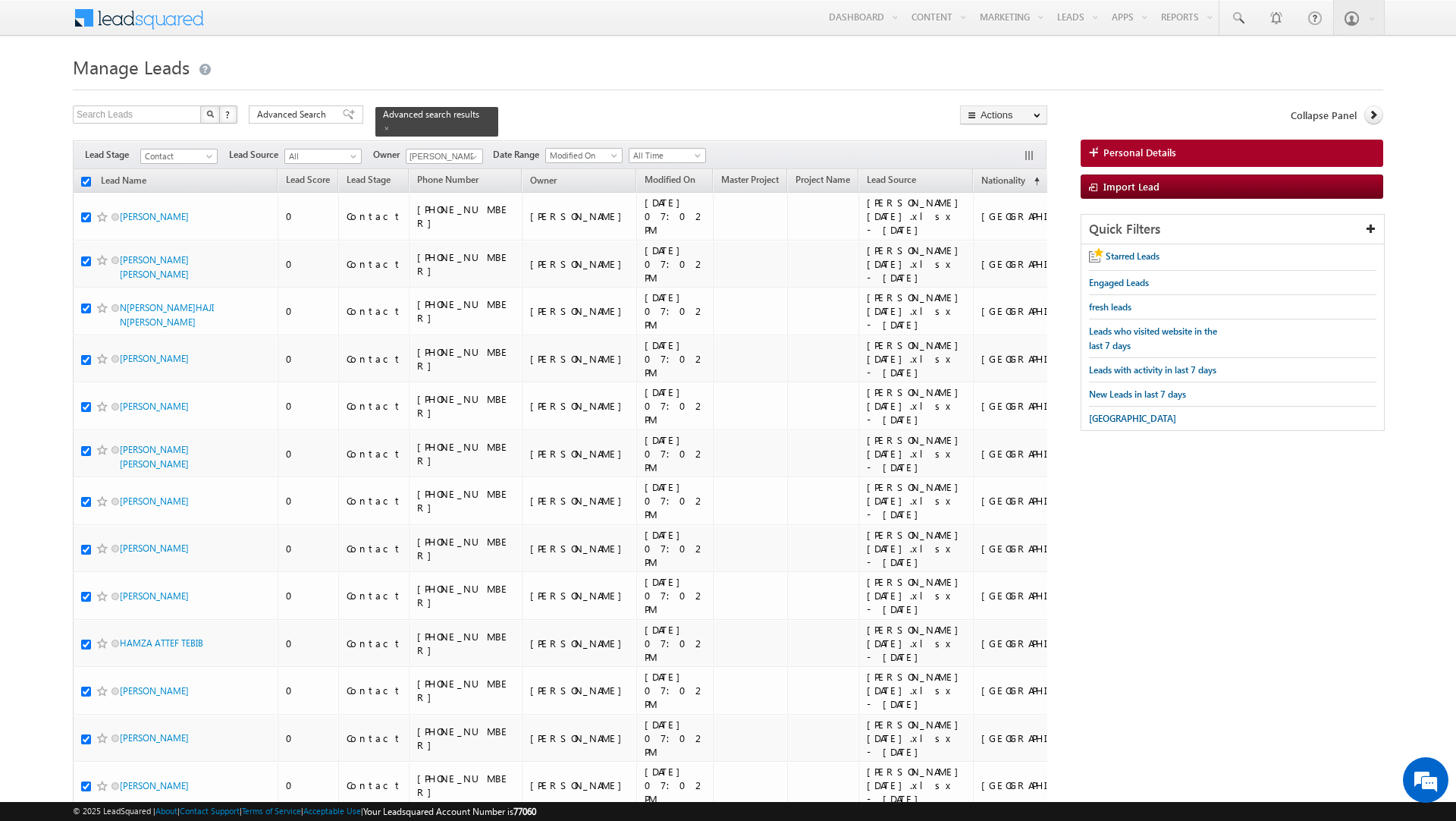
checkbox input "true"
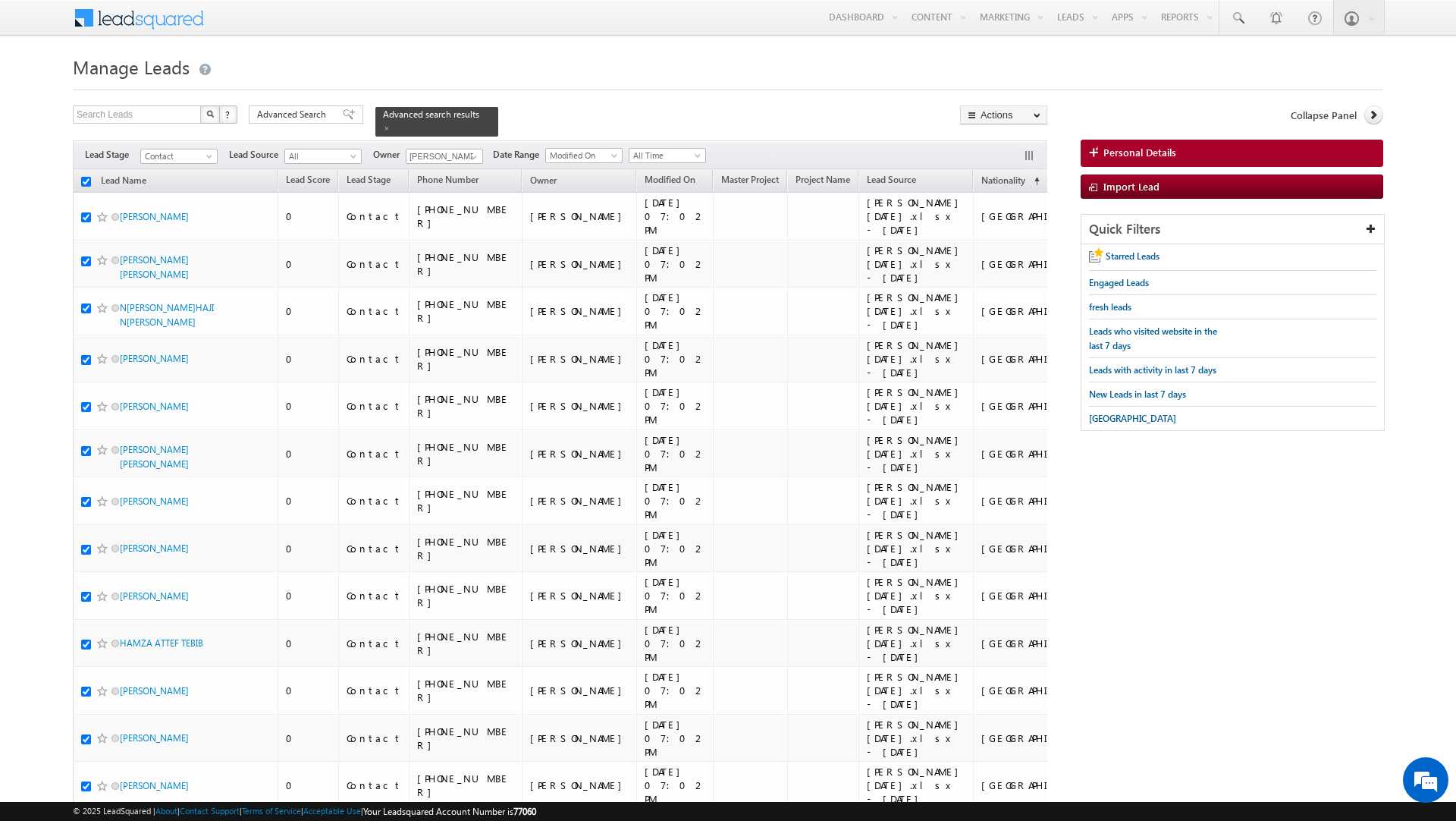
checkbox input "true"
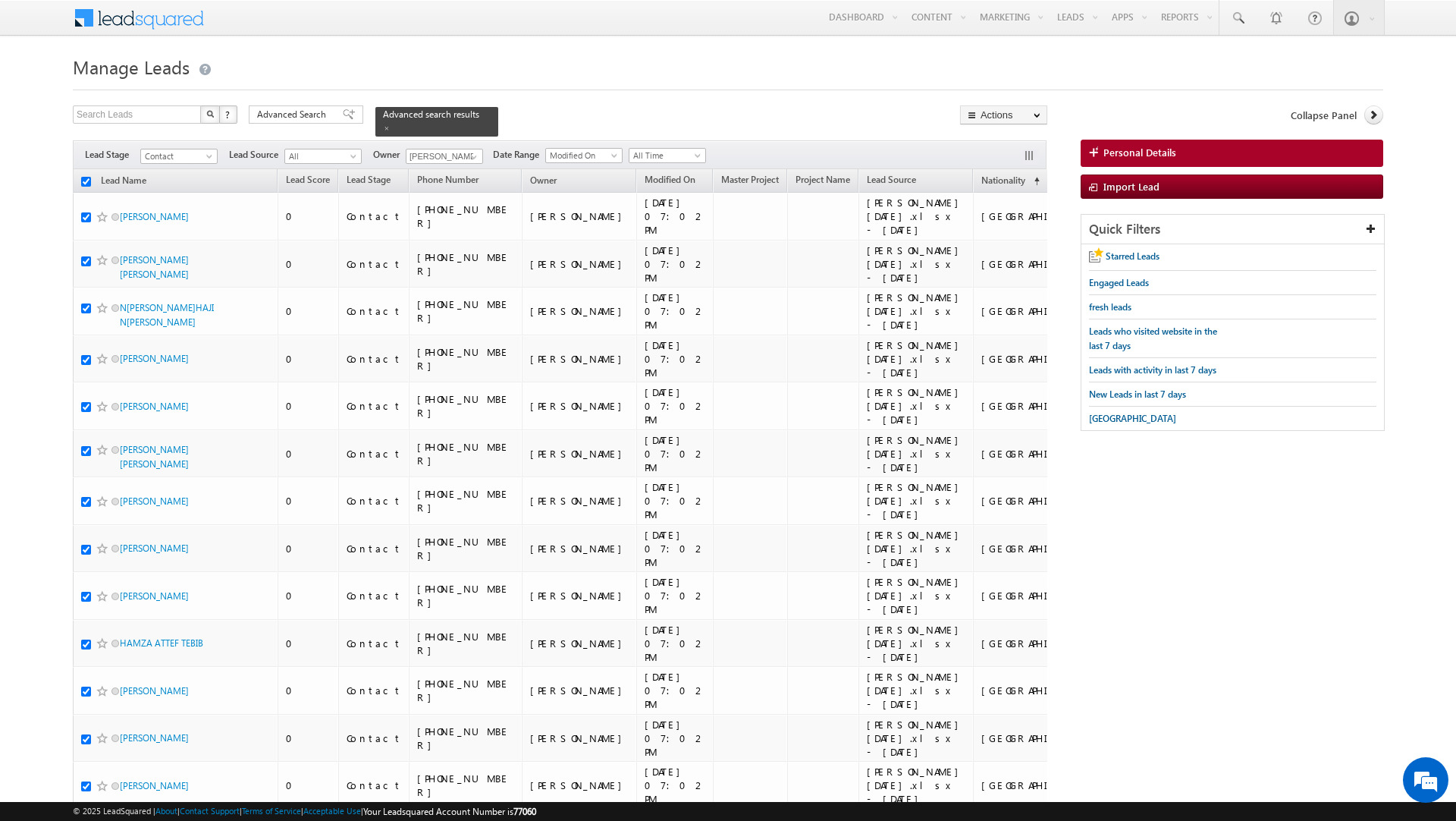
checkbox input "true"
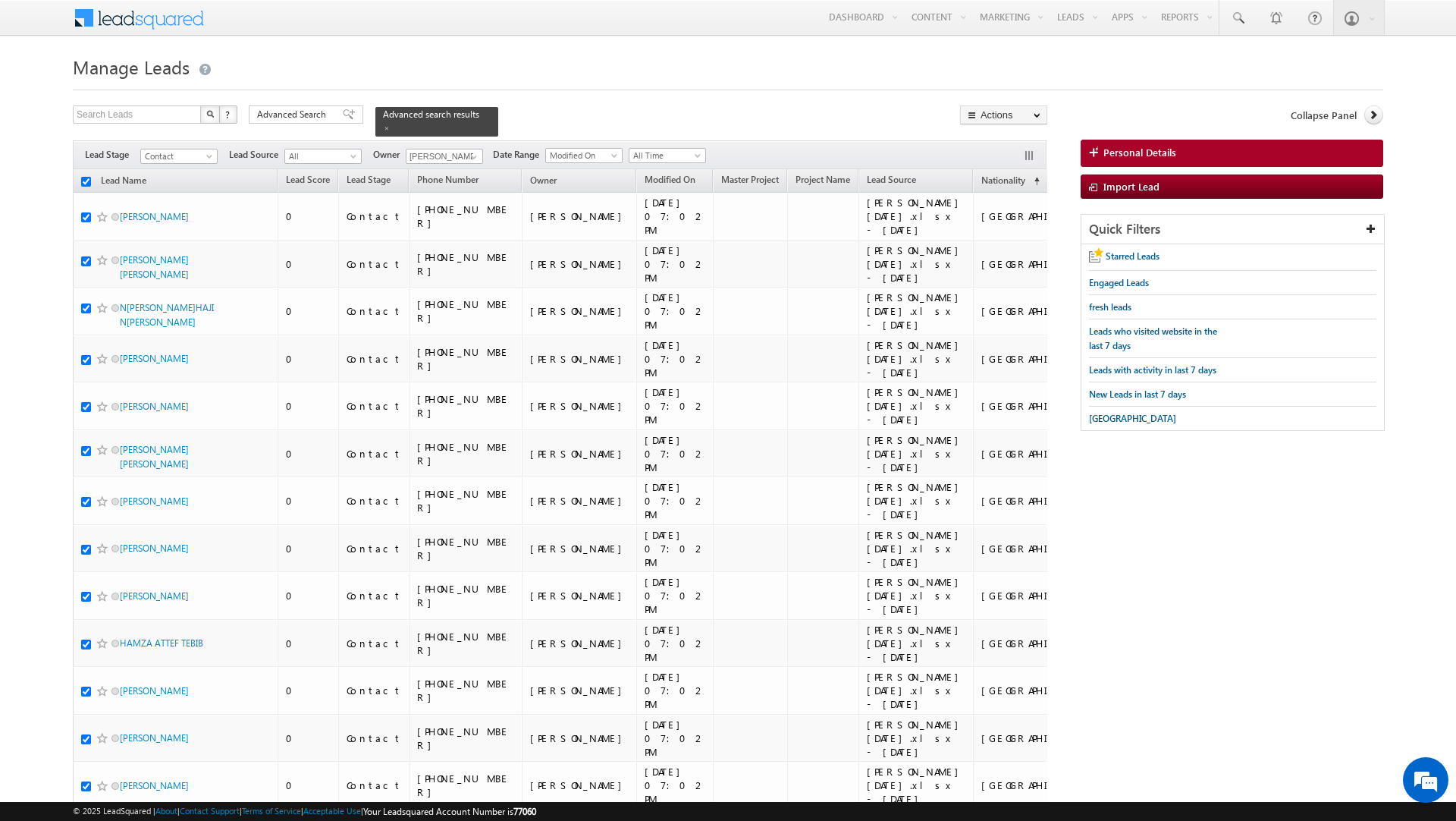
checkbox input "true"
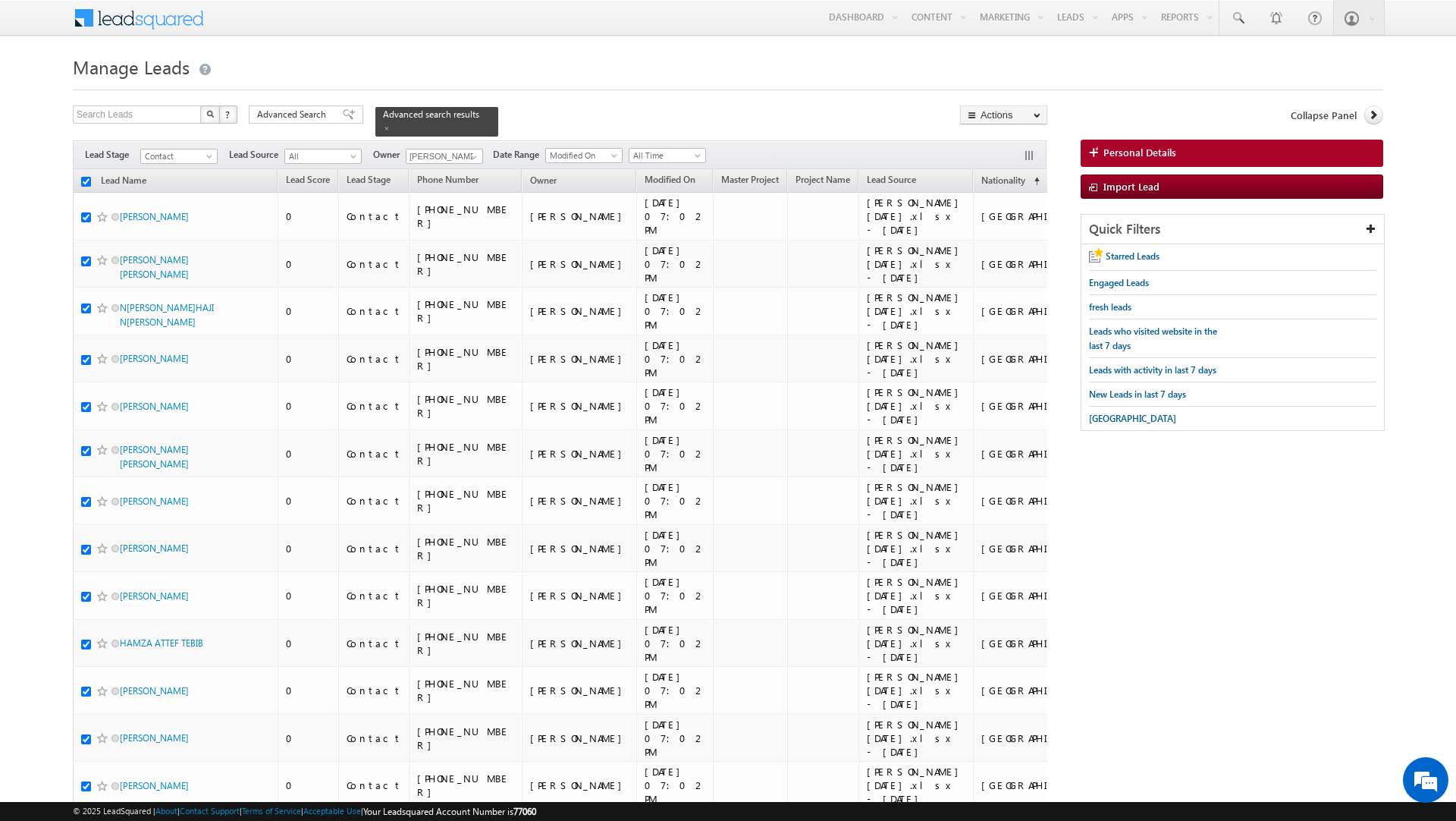
checkbox input "true"
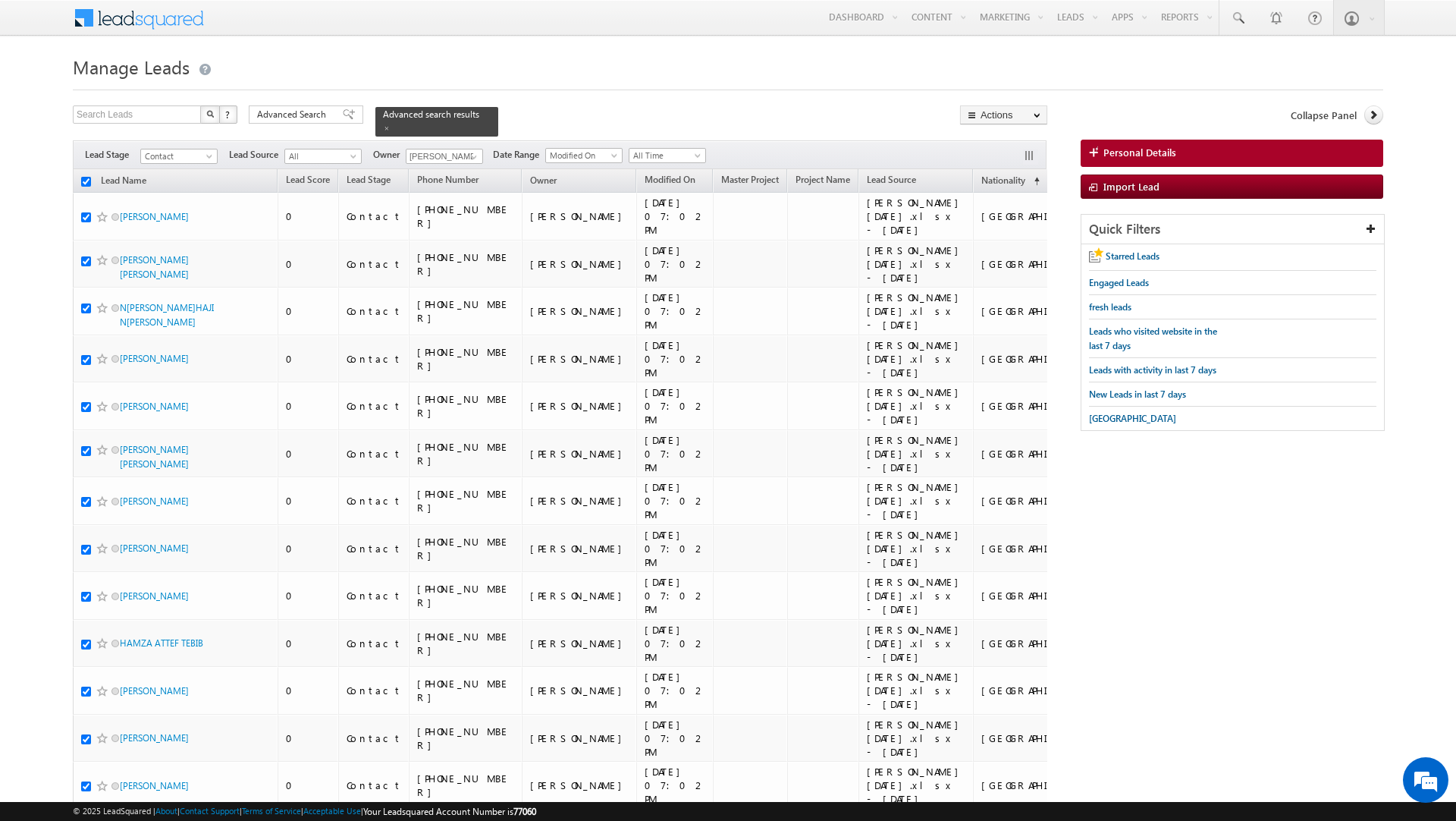
checkbox input "true"
click at [994, 247] on link "Change Owner" at bounding box center [1004, 246] width 86 height 18
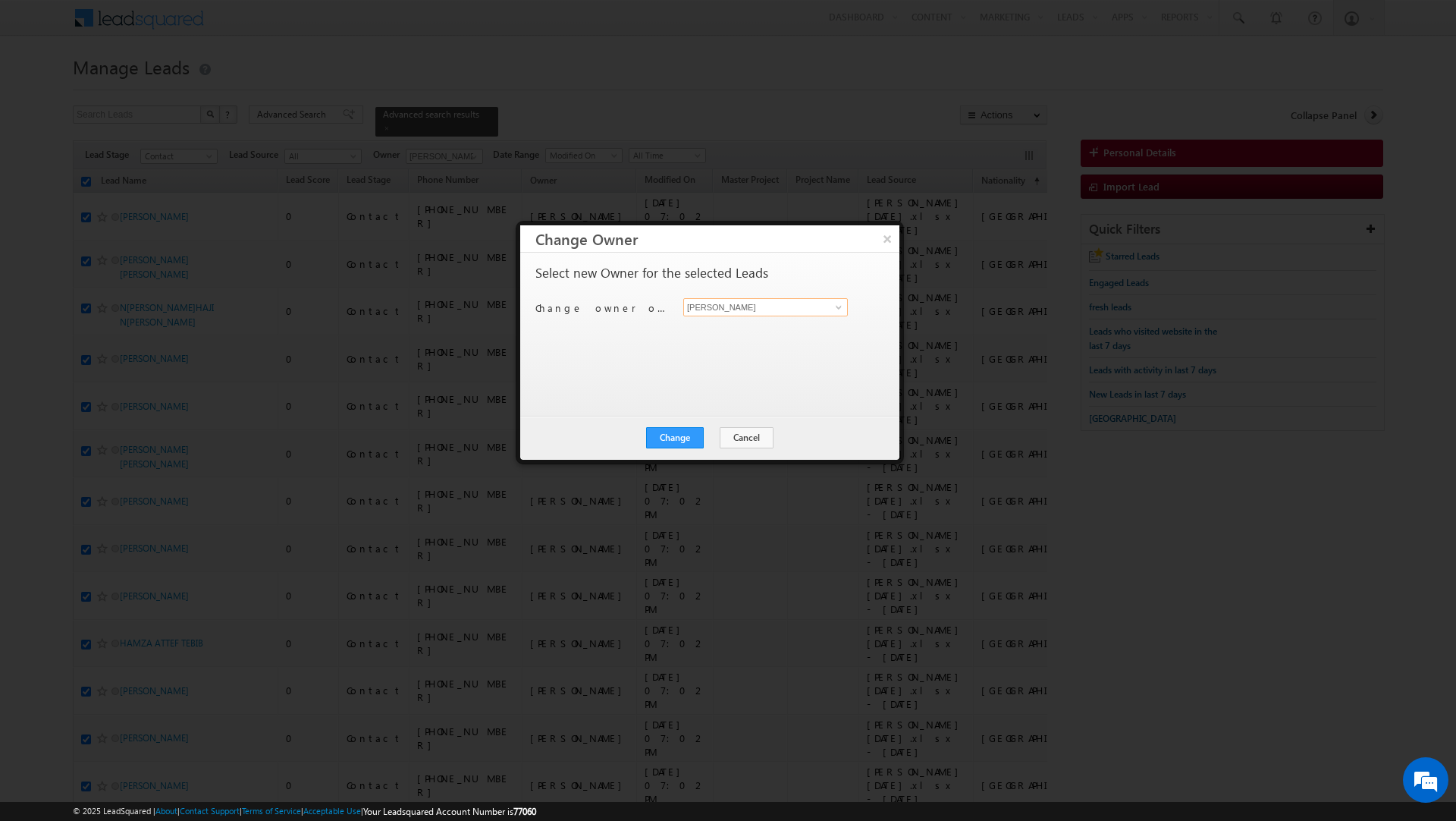
click at [762, 302] on input "[PERSON_NAME]" at bounding box center [766, 307] width 164 height 18
type input "s"
click at [751, 332] on span "[PERSON_NAME][EMAIL_ADDRESS][DOMAIN_NAME]" at bounding box center [758, 337] width 137 height 11
type input "[PERSON_NAME]"
click at [678, 438] on button "Change" at bounding box center [675, 438] width 58 height 22
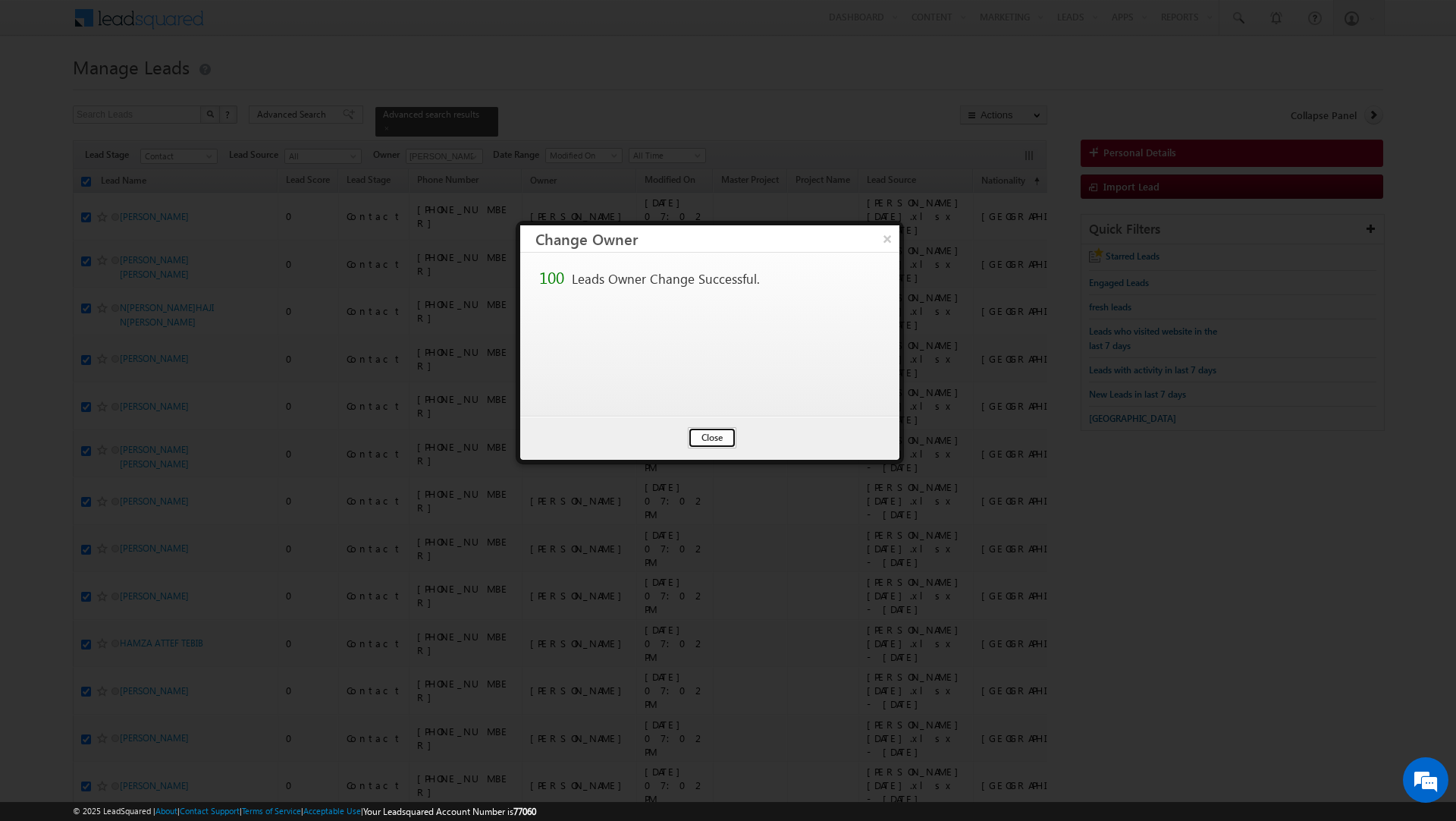
click at [720, 433] on button "Close" at bounding box center [712, 438] width 48 height 22
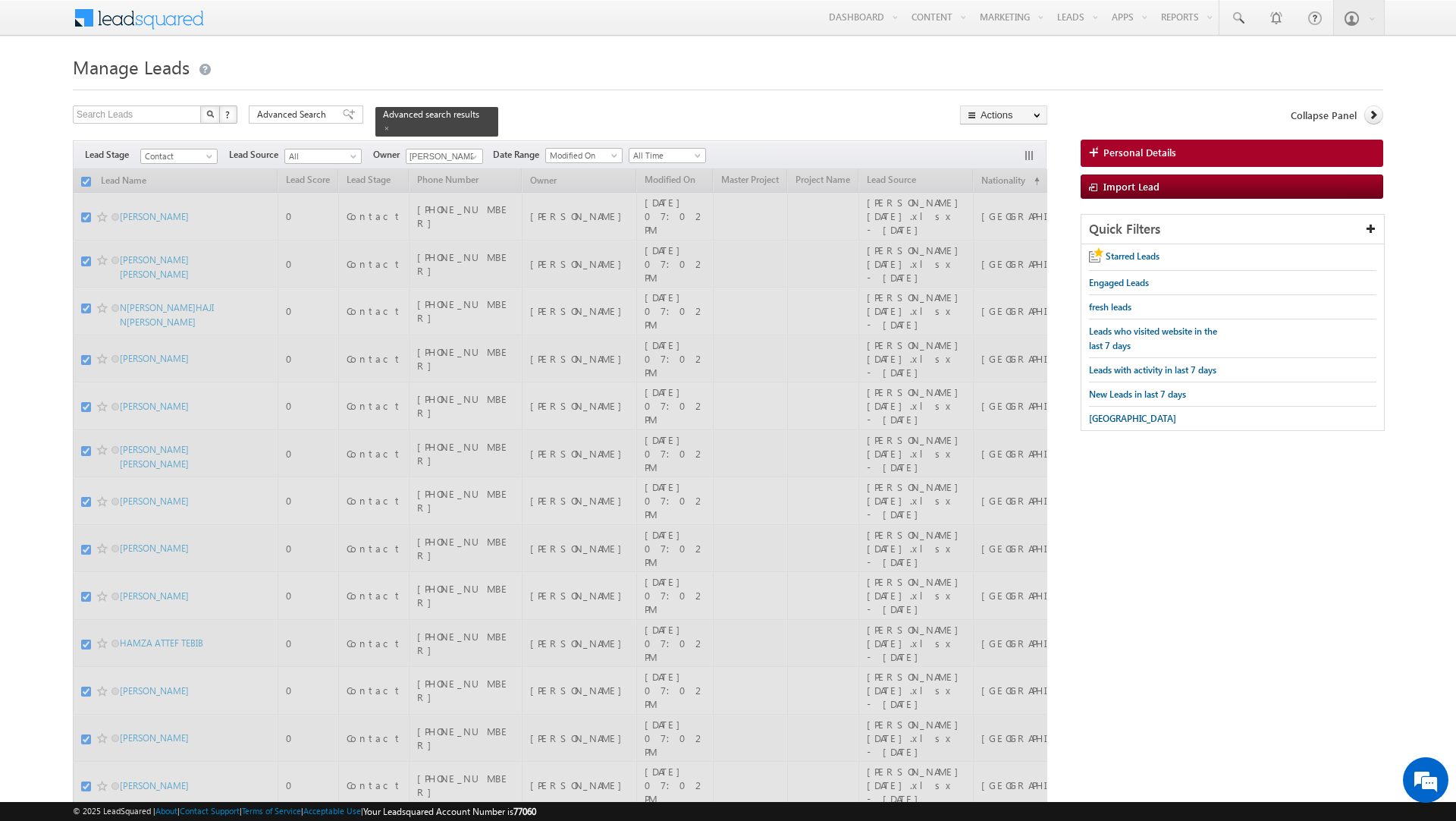
checkbox input "false"
